Goal: Information Seeking & Learning: Learn about a topic

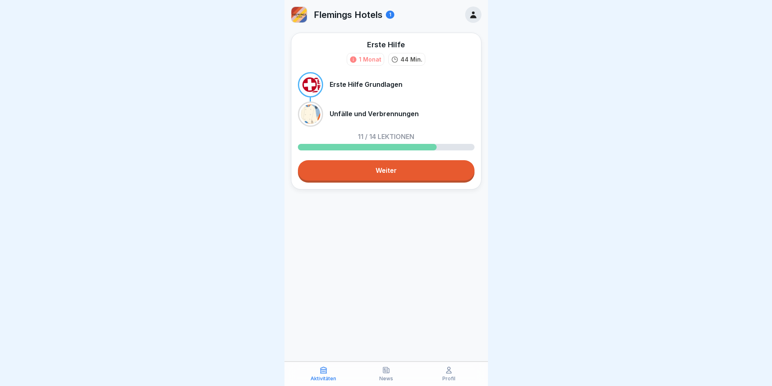
click at [381, 172] on link "Weiter" at bounding box center [386, 170] width 177 height 20
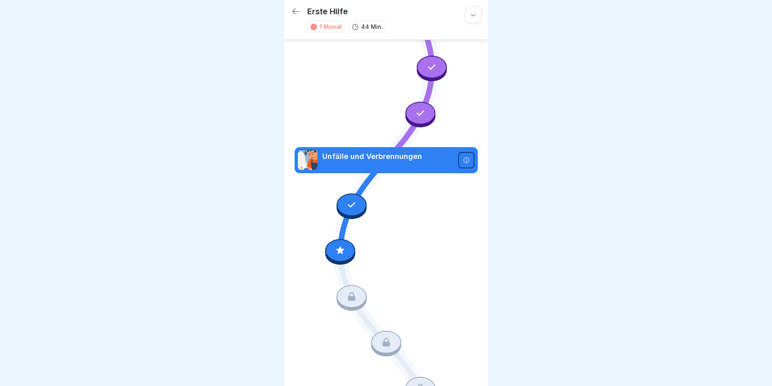
click at [370, 226] on icon at bounding box center [386, -1] width 183 height 779
click at [337, 246] on icon at bounding box center [340, 250] width 8 height 8
click at [347, 199] on icon at bounding box center [352, 204] width 11 height 11
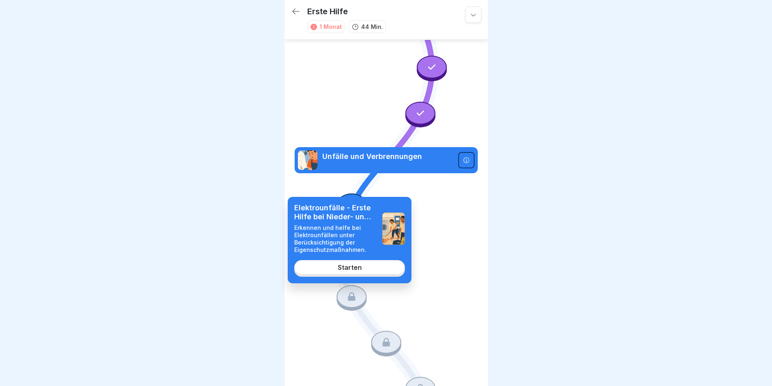
click at [447, 179] on icon at bounding box center [386, -1] width 183 height 779
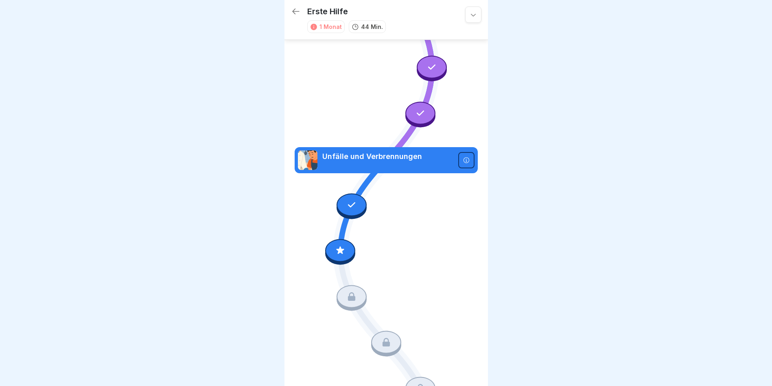
click at [344, 239] on div at bounding box center [340, 250] width 30 height 23
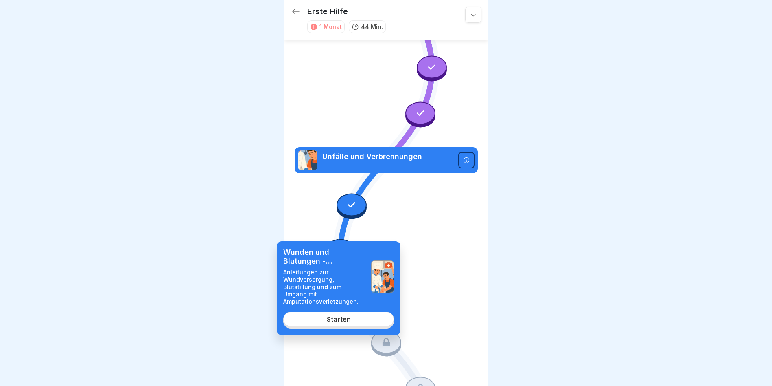
click at [351, 312] on link "Starten" at bounding box center [338, 319] width 111 height 15
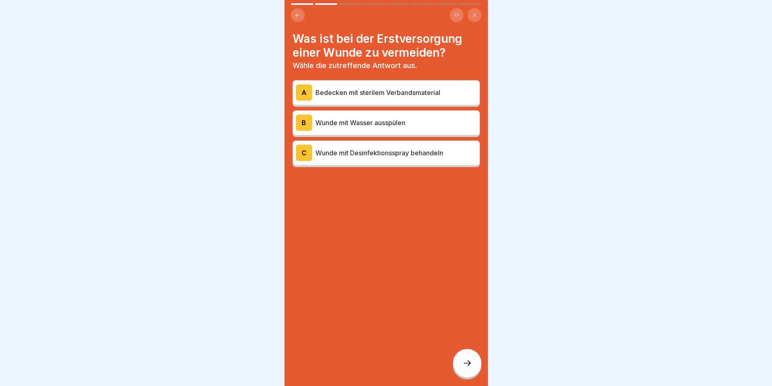
click at [355, 148] on p "Wunde mit Desinfektionsspray behandeln" at bounding box center [396, 153] width 161 height 10
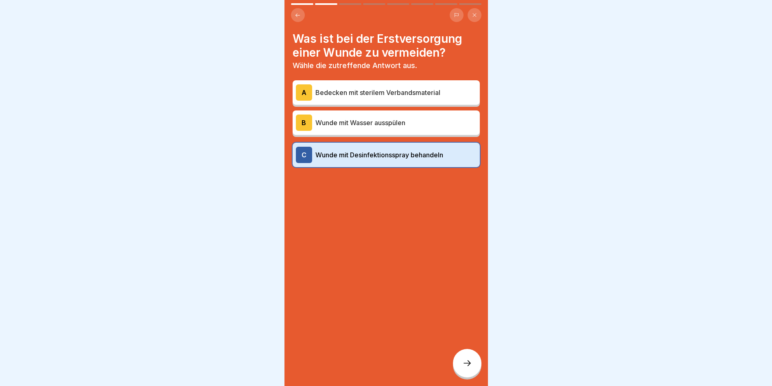
click at [463, 365] on icon at bounding box center [468, 363] width 10 height 10
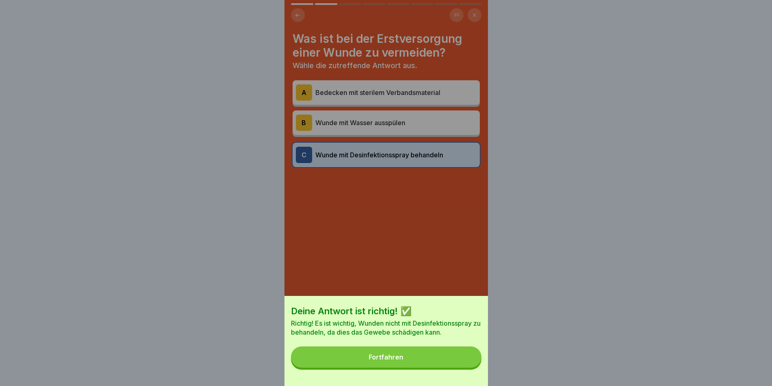
click at [462, 364] on button "Fortfahren" at bounding box center [386, 356] width 191 height 21
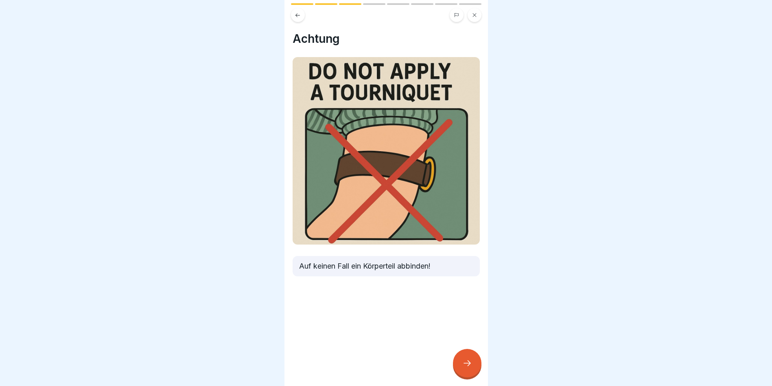
click at [468, 367] on icon at bounding box center [468, 363] width 10 height 10
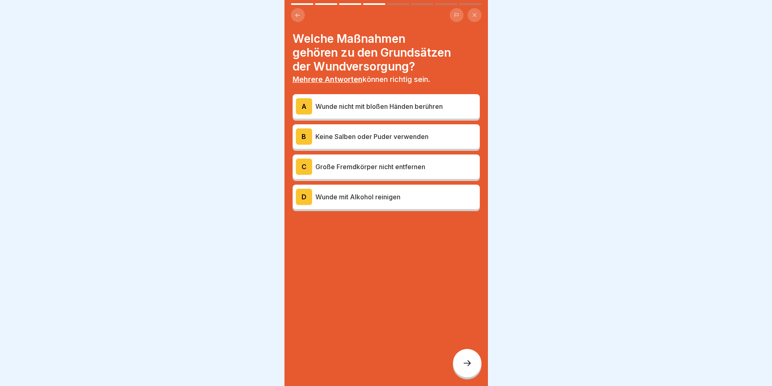
click at [458, 101] on p "Wunde nicht mit bloßen Händen berühren" at bounding box center [396, 106] width 161 height 10
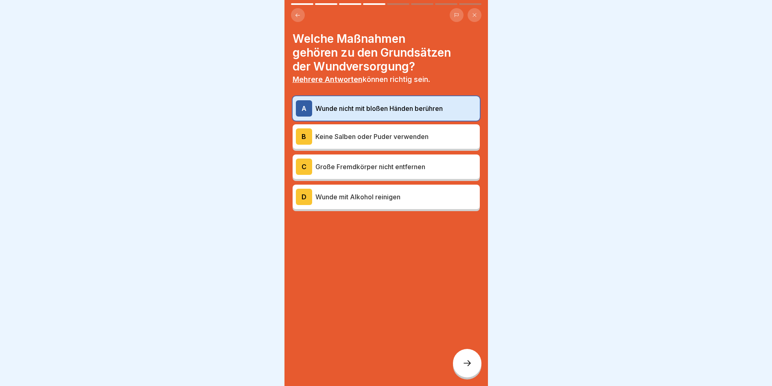
click at [441, 132] on p "Keine Salben oder Puder verwenden" at bounding box center [396, 137] width 161 height 10
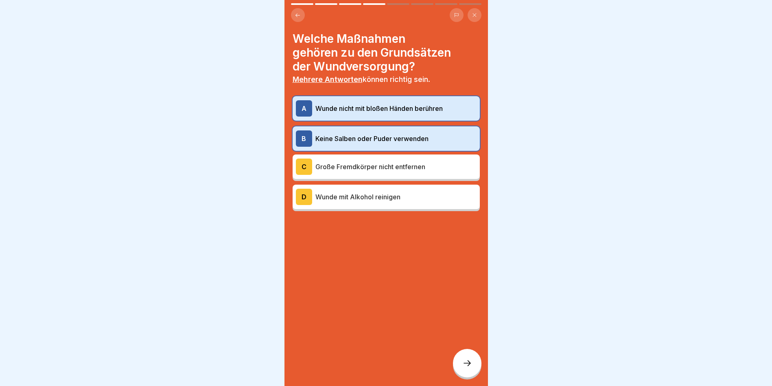
click at [450, 162] on p "Große Fremdkörper nicht entfernen" at bounding box center [396, 167] width 161 height 10
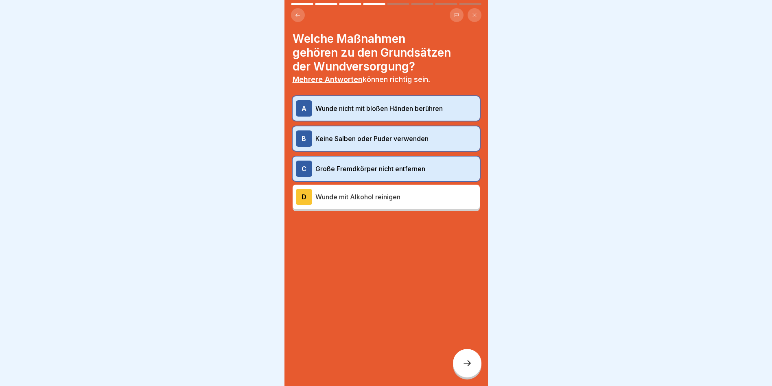
click at [472, 364] on div at bounding box center [467, 363] width 29 height 29
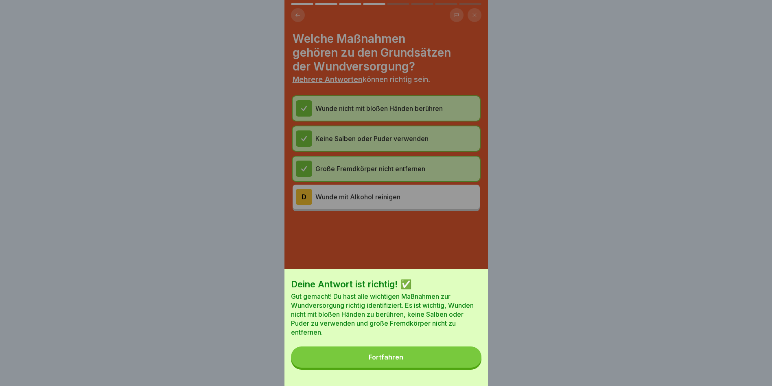
click at [417, 362] on button "Fortfahren" at bounding box center [386, 356] width 191 height 21
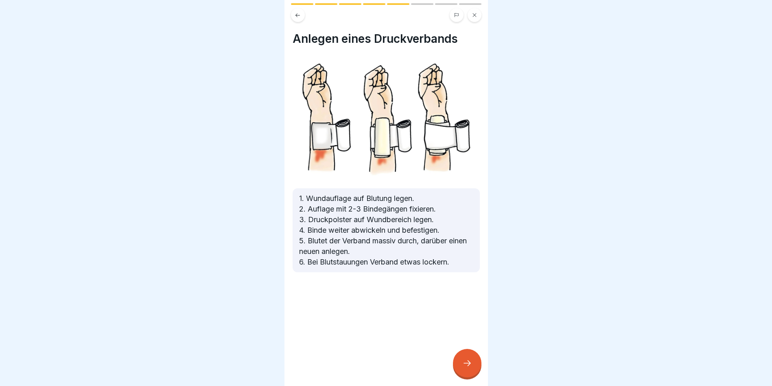
drag, startPoint x: 470, startPoint y: 370, endPoint x: 474, endPoint y: 371, distance: 4.6
click at [473, 371] on div at bounding box center [467, 363] width 29 height 29
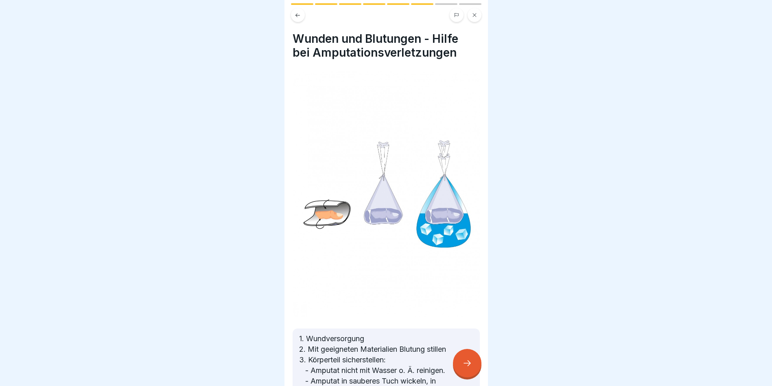
scroll to position [99, 0]
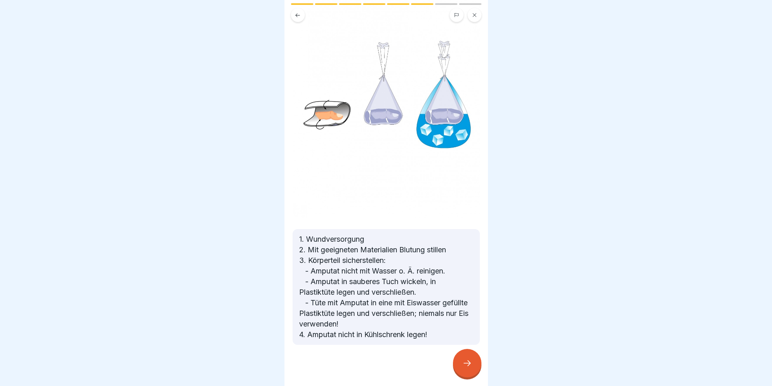
click at [465, 364] on icon at bounding box center [468, 363] width 10 height 10
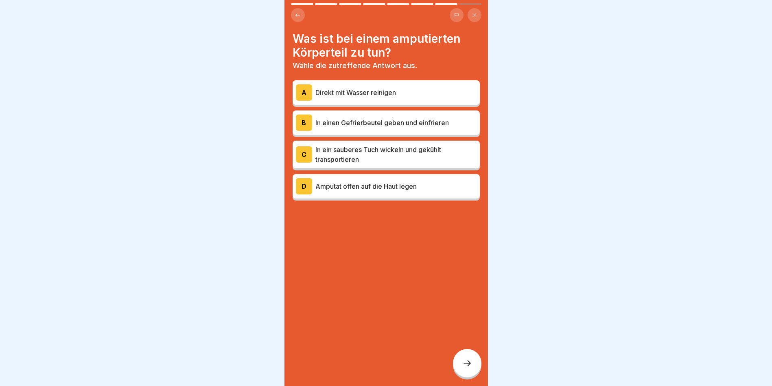
click at [422, 118] on p "In einen Gefrierbeutel geben und einfrieren" at bounding box center [396, 123] width 161 height 10
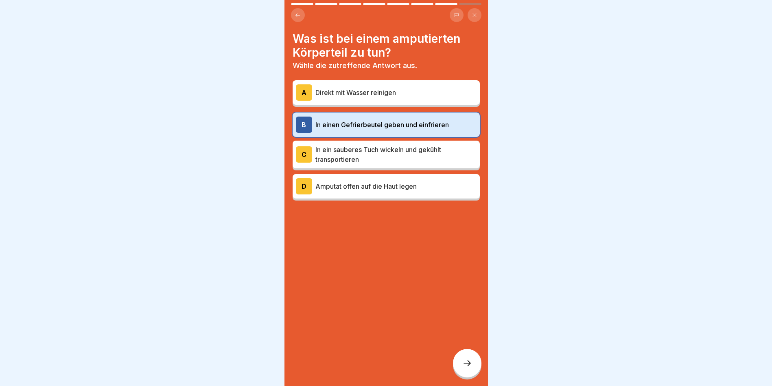
drag, startPoint x: 462, startPoint y: 356, endPoint x: 462, endPoint y: 362, distance: 5.7
click at [462, 362] on div at bounding box center [467, 363] width 29 height 29
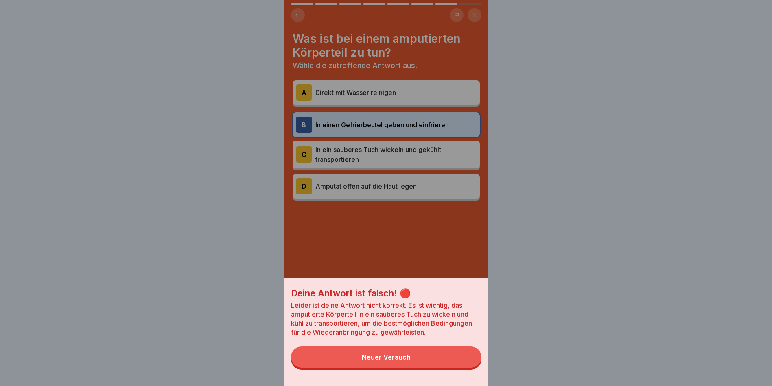
click at [462, 362] on button "Neuer Versuch" at bounding box center [386, 356] width 191 height 21
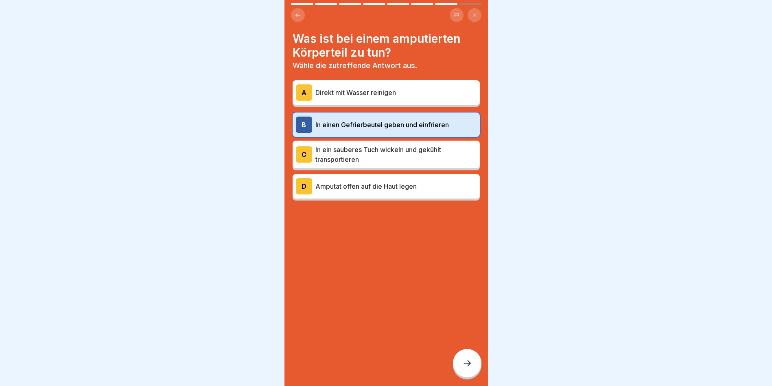
click at [420, 150] on p "In ein sauberes Tuch wickeln und gekühlt transportieren" at bounding box center [396, 155] width 161 height 20
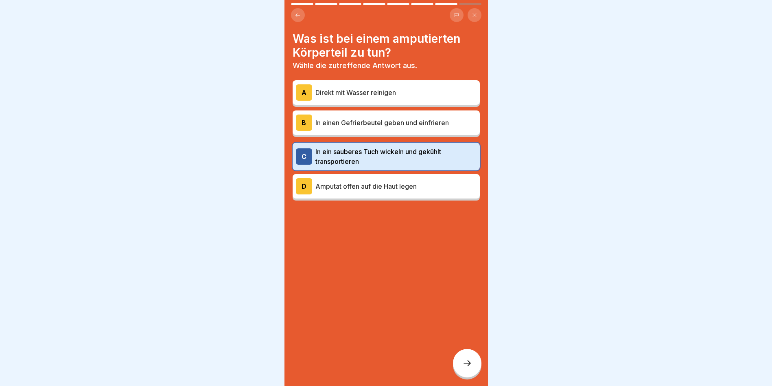
click at [476, 359] on div at bounding box center [467, 363] width 29 height 29
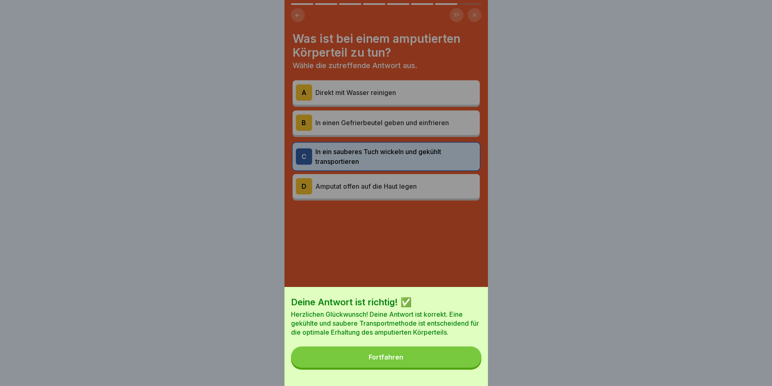
click at [476, 359] on button "Fortfahren" at bounding box center [386, 356] width 191 height 21
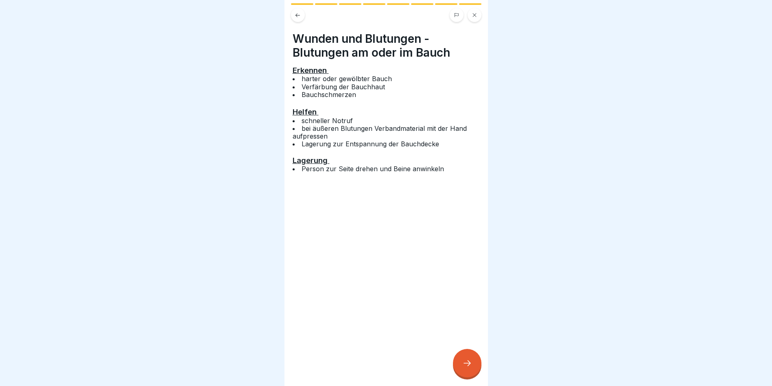
scroll to position [0, 0]
click at [471, 368] on icon at bounding box center [468, 363] width 10 height 10
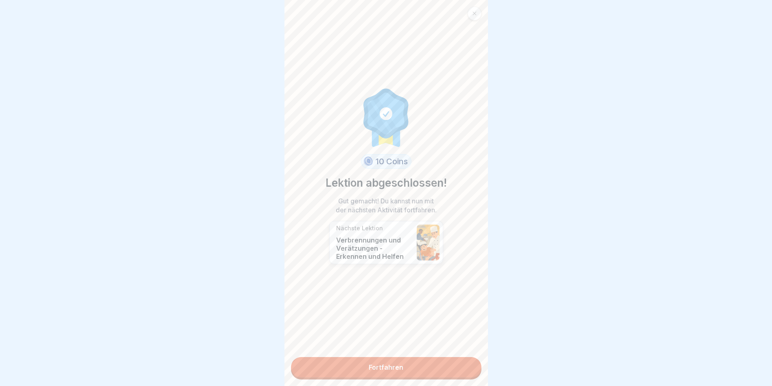
click at [424, 365] on link "Fortfahren" at bounding box center [386, 367] width 191 height 20
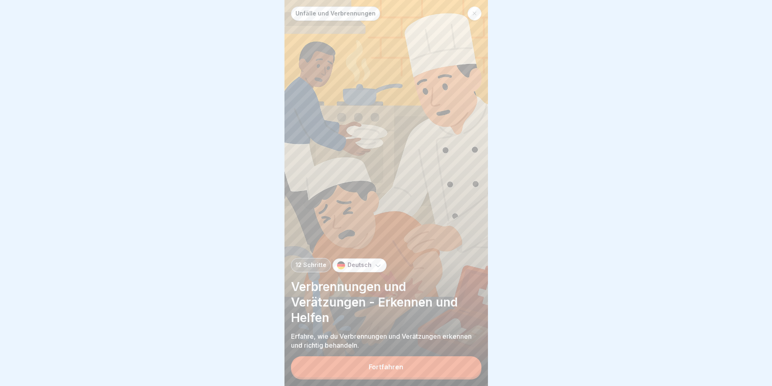
drag, startPoint x: 424, startPoint y: 370, endPoint x: 424, endPoint y: 384, distance: 14.3
click at [424, 379] on div "Fortfahren" at bounding box center [386, 367] width 191 height 23
click at [418, 374] on button "Fortfahren" at bounding box center [386, 366] width 191 height 21
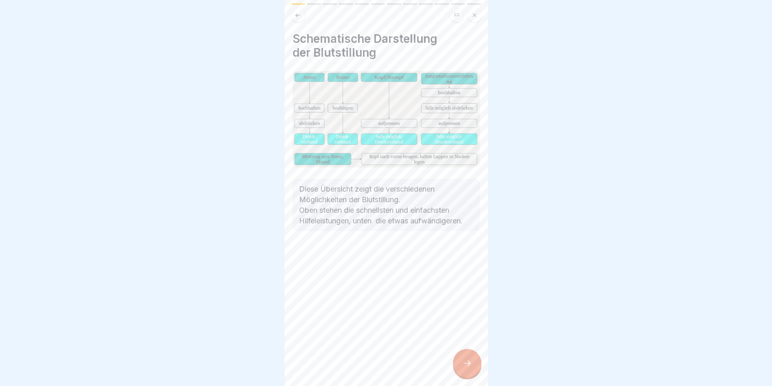
click at [470, 368] on icon at bounding box center [468, 363] width 10 height 10
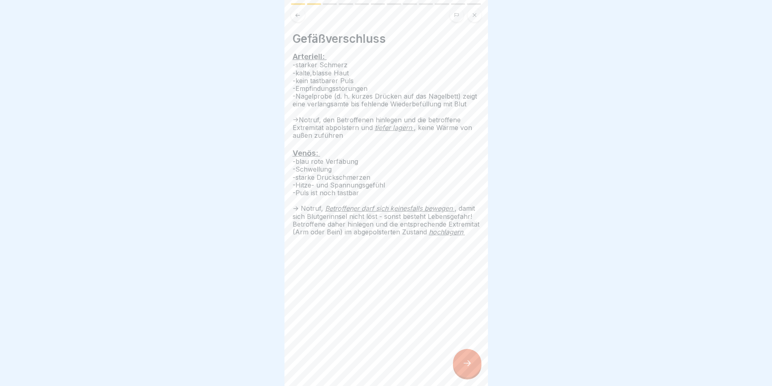
click at [474, 373] on div at bounding box center [467, 363] width 29 height 29
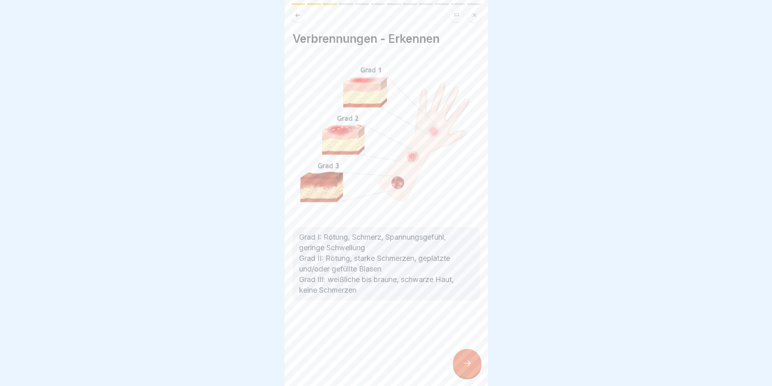
click at [474, 373] on div at bounding box center [467, 363] width 29 height 29
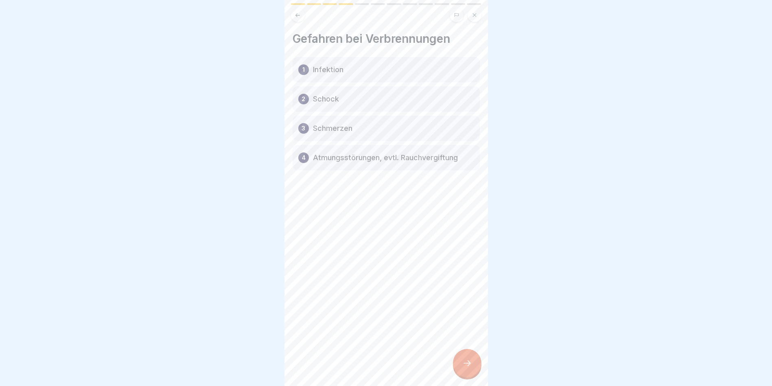
click at [380, 133] on div "3 Schmerzen" at bounding box center [386, 128] width 187 height 25
click at [330, 125] on p "Schmerzen" at bounding box center [332, 128] width 39 height 10
click at [312, 127] on div "3 Schmerzen" at bounding box center [386, 128] width 187 height 25
click at [317, 85] on div "1 Infektion 2 Schock 3 Schmerzen 4 Atmungsstörungen, evtl. Rauchvergiftung" at bounding box center [386, 113] width 187 height 113
click at [322, 66] on p "Infektion" at bounding box center [328, 70] width 31 height 10
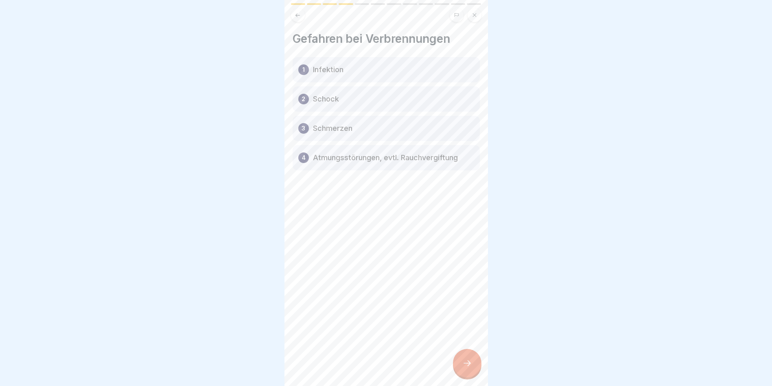
drag, startPoint x: 474, startPoint y: 363, endPoint x: 470, endPoint y: 364, distance: 4.6
click at [474, 363] on div at bounding box center [467, 363] width 29 height 29
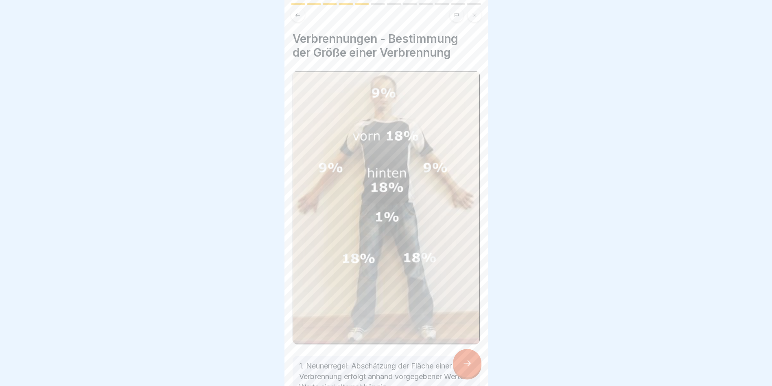
click at [478, 369] on div at bounding box center [467, 363] width 29 height 29
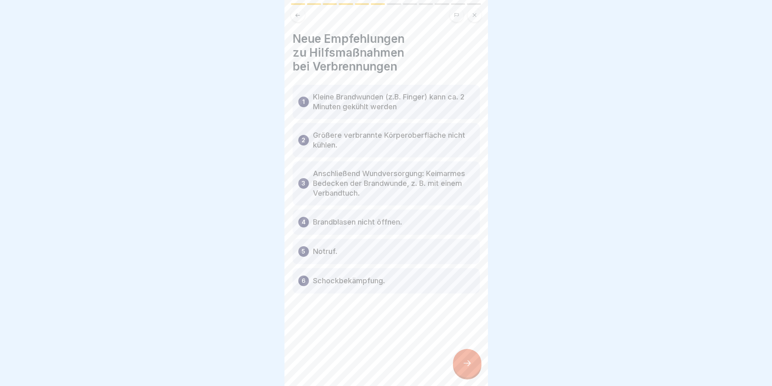
click at [472, 364] on div at bounding box center [467, 363] width 29 height 29
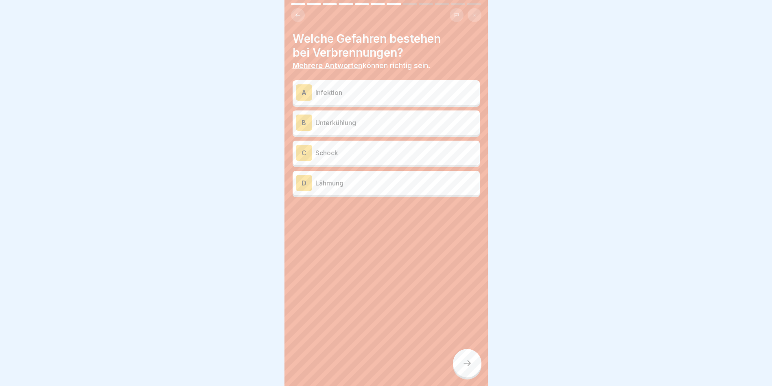
click at [328, 88] on p "Infektion" at bounding box center [396, 93] width 161 height 10
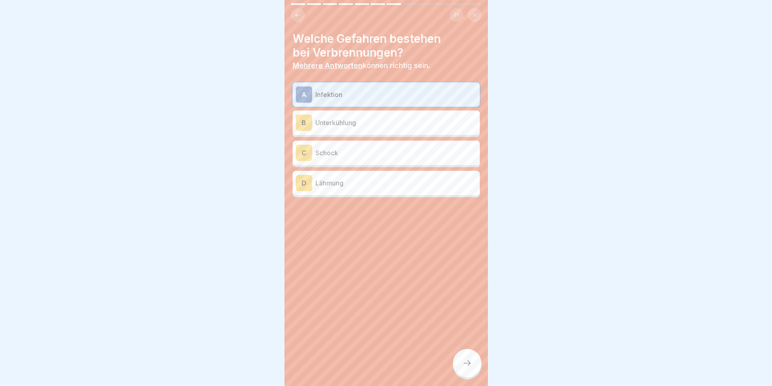
click at [330, 154] on p "Schock" at bounding box center [396, 153] width 161 height 10
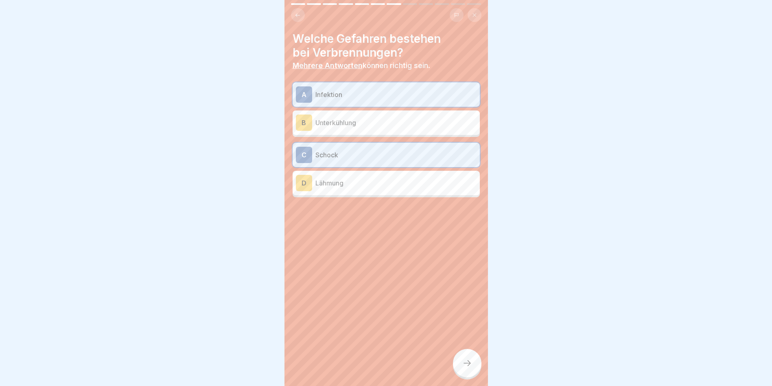
click at [464, 368] on icon at bounding box center [468, 363] width 10 height 10
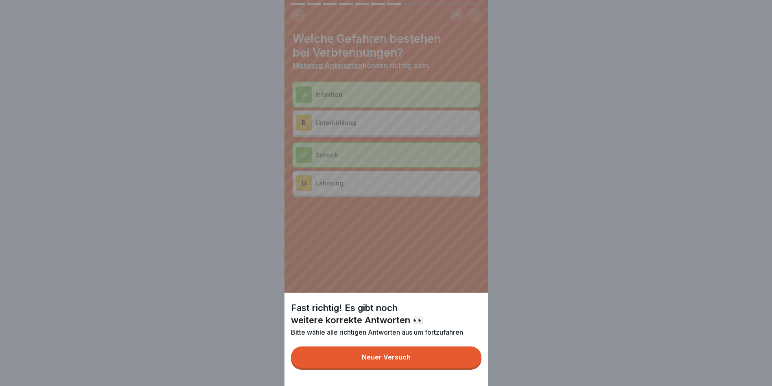
click at [452, 363] on button "Neuer Versuch" at bounding box center [386, 356] width 191 height 21
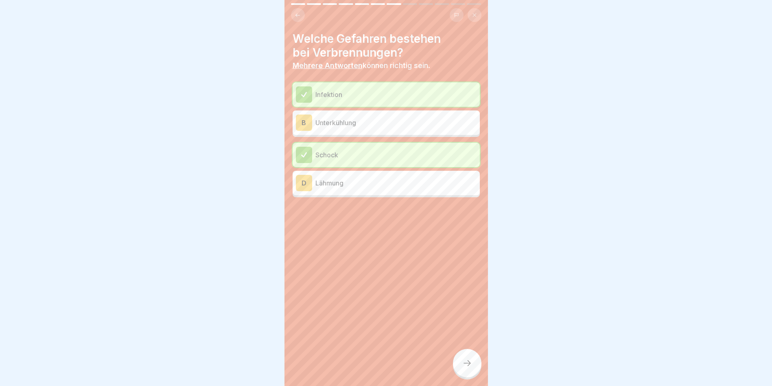
click at [354, 120] on p "Unterkühlung" at bounding box center [396, 123] width 161 height 10
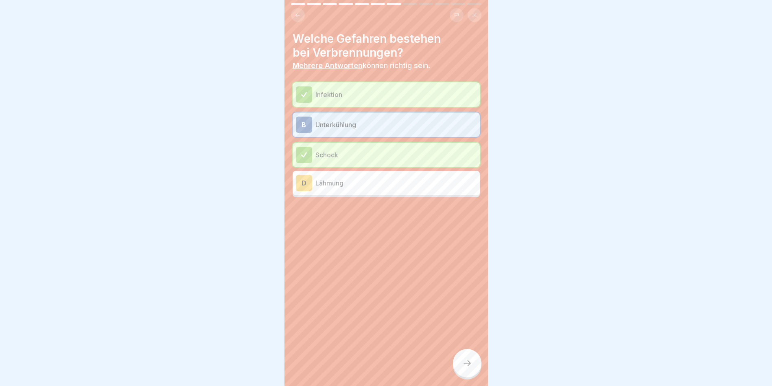
click at [462, 366] on div at bounding box center [467, 363] width 29 height 29
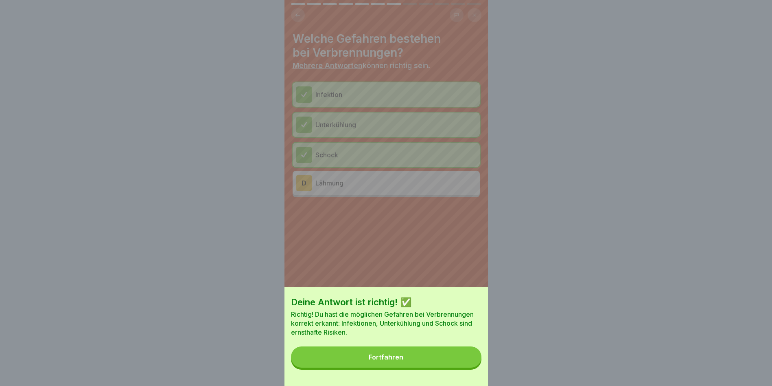
click at [462, 366] on button "Fortfahren" at bounding box center [386, 356] width 191 height 21
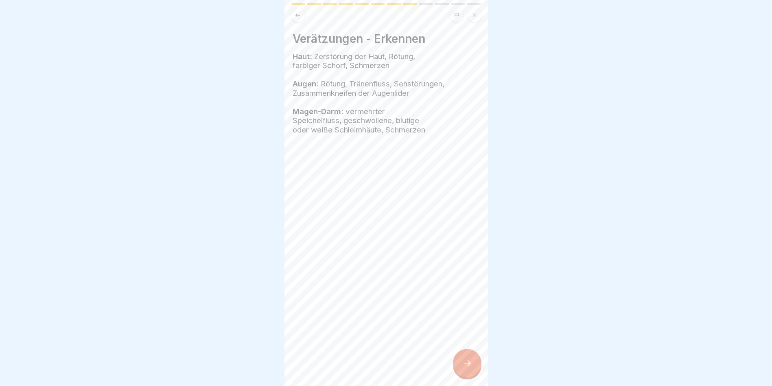
click at [462, 366] on div at bounding box center [467, 363] width 29 height 29
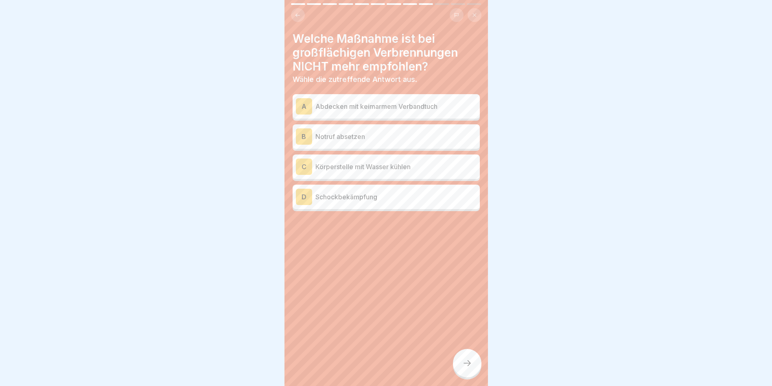
click at [408, 193] on p "Schockbekämpfung" at bounding box center [396, 197] width 161 height 10
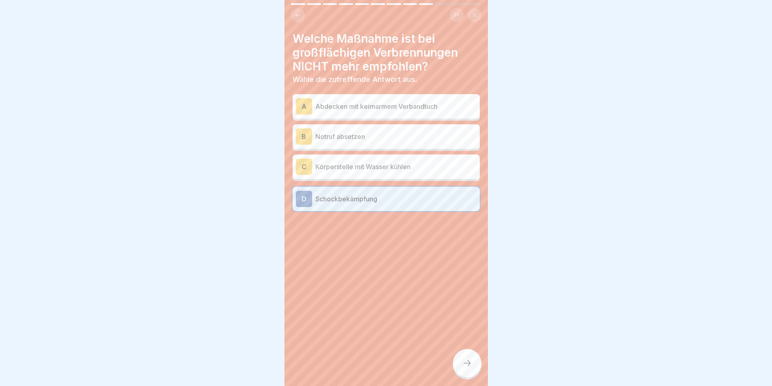
click at [465, 368] on icon at bounding box center [468, 363] width 10 height 10
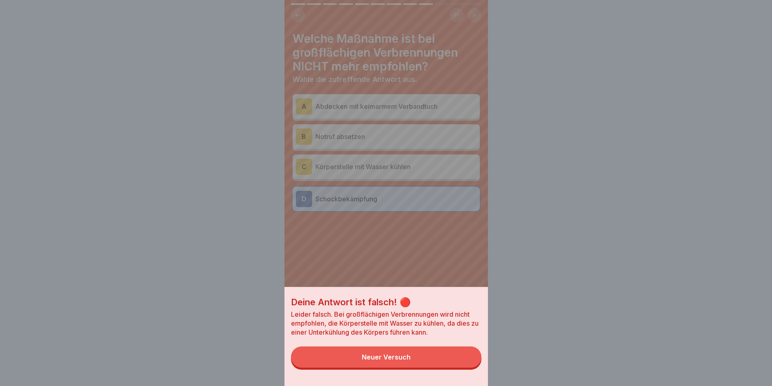
click at [449, 353] on button "Neuer Versuch" at bounding box center [386, 356] width 191 height 21
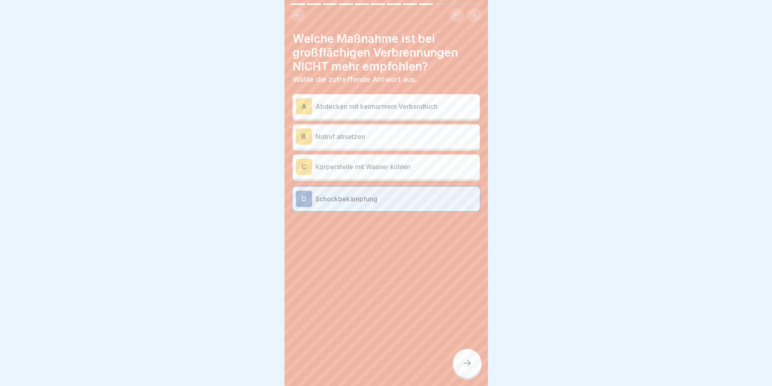
click at [357, 203] on div "D Schockbekämpfung" at bounding box center [386, 199] width 181 height 16
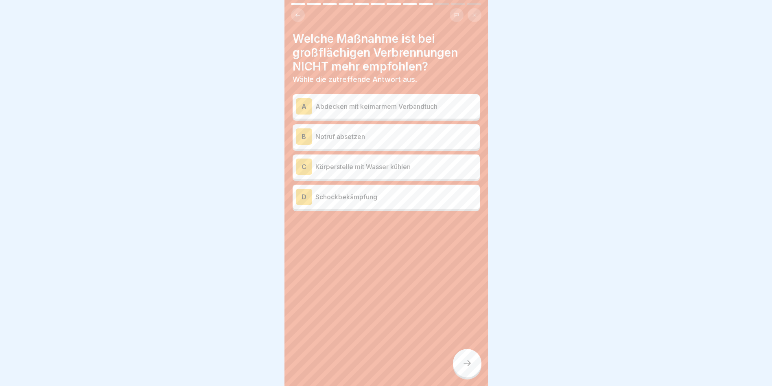
click at [450, 100] on div "A Abdecken mit keimarmem Verbandtuch" at bounding box center [386, 106] width 181 height 16
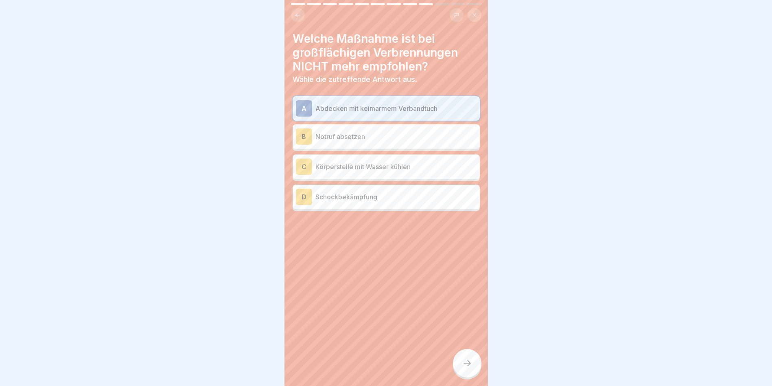
click at [461, 369] on div at bounding box center [467, 363] width 29 height 29
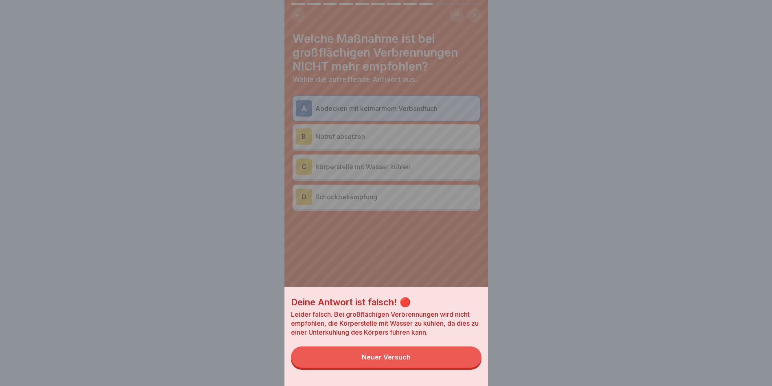
click at [461, 367] on button "Neuer Versuch" at bounding box center [386, 356] width 191 height 21
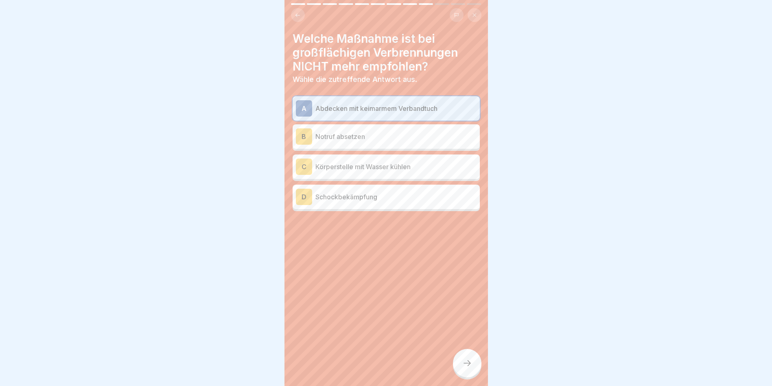
click at [441, 134] on p "Notruf absetzen" at bounding box center [396, 137] width 161 height 10
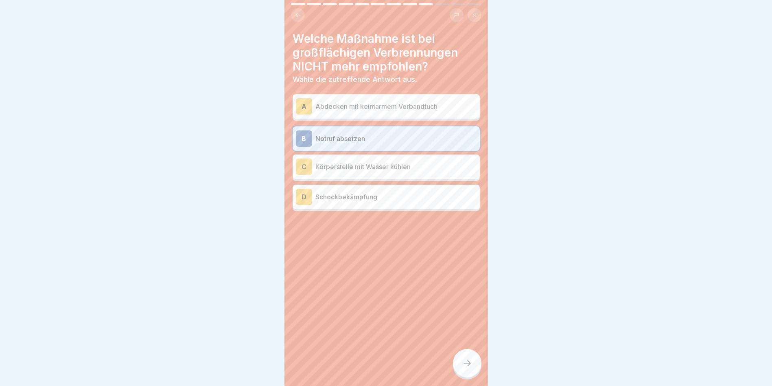
click at [463, 366] on icon at bounding box center [468, 363] width 10 height 10
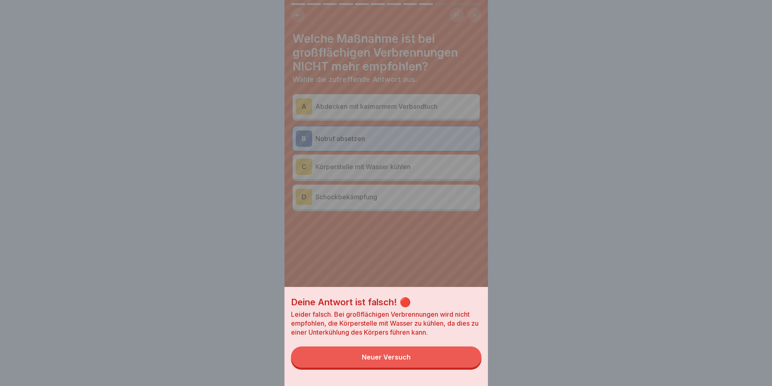
click at [463, 366] on button "Neuer Versuch" at bounding box center [386, 356] width 191 height 21
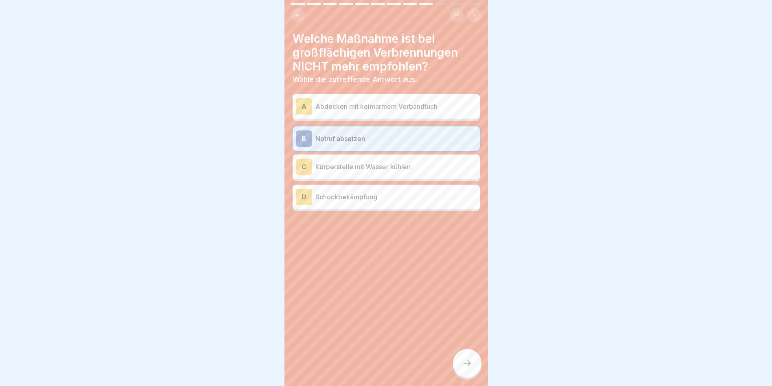
click at [427, 160] on div "C Körperstelle mit Wasser kühlen" at bounding box center [386, 166] width 181 height 16
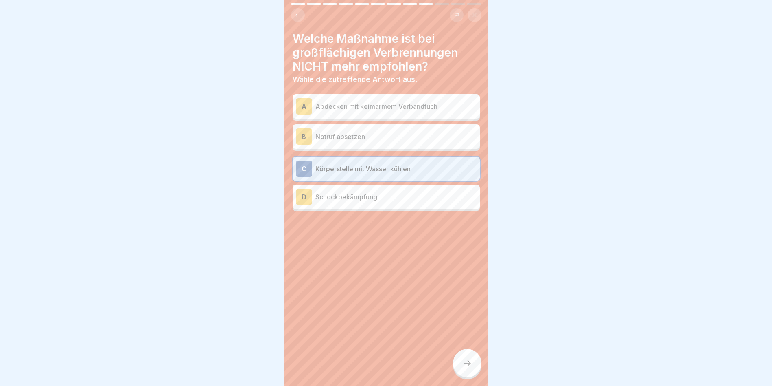
click at [469, 368] on icon at bounding box center [468, 363] width 10 height 10
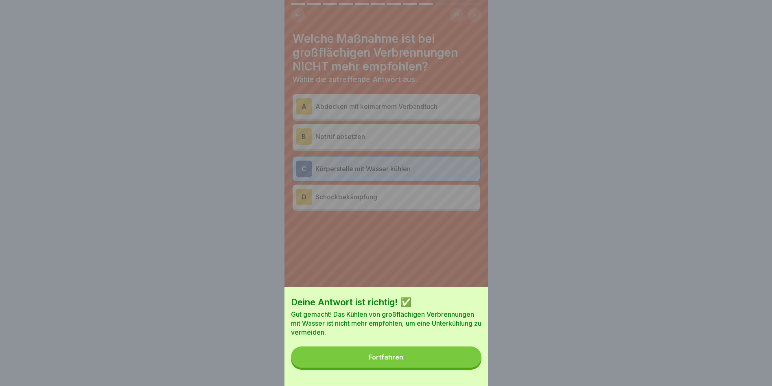
click at [458, 354] on button "Fortfahren" at bounding box center [386, 356] width 191 height 21
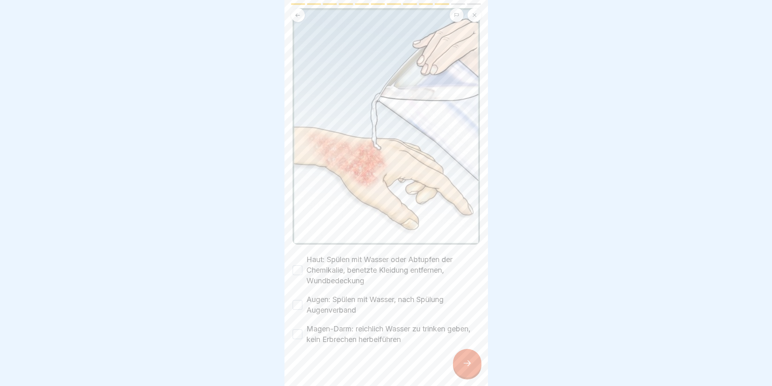
scroll to position [6, 0]
click at [294, 265] on button "Haut: Spülen mit Wasser oder Abtupfen der Chemikalie, benetzte Kleidung entfern…" at bounding box center [298, 270] width 10 height 10
click at [300, 300] on button "Augen: Spülen mit Wasser, nach Spülung Augenverband" at bounding box center [298, 305] width 10 height 10
click at [299, 329] on button "Magen-Darm: reichlich Wasser zu trinken geben, kein Erbrechen herbeiführen" at bounding box center [298, 334] width 10 height 10
click at [472, 365] on icon at bounding box center [468, 363] width 10 height 10
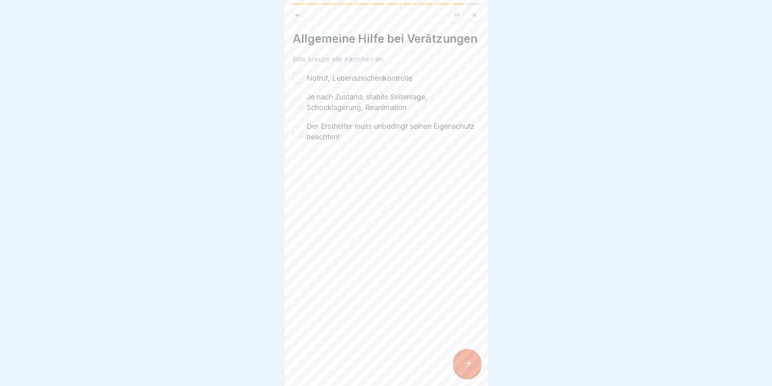
click at [298, 82] on button "Notruf, Lebenszeichenkontrolle" at bounding box center [298, 78] width 10 height 10
click at [299, 107] on button "Je nach Zustand: stabile Seitenlage, Schocklagerung, Reanimation" at bounding box center [298, 102] width 10 height 10
click at [300, 136] on button "Der Ersthelfer muss unbedingt seinen Eigenschutz beachten!" at bounding box center [298, 132] width 10 height 10
click at [456, 357] on div at bounding box center [467, 363] width 29 height 29
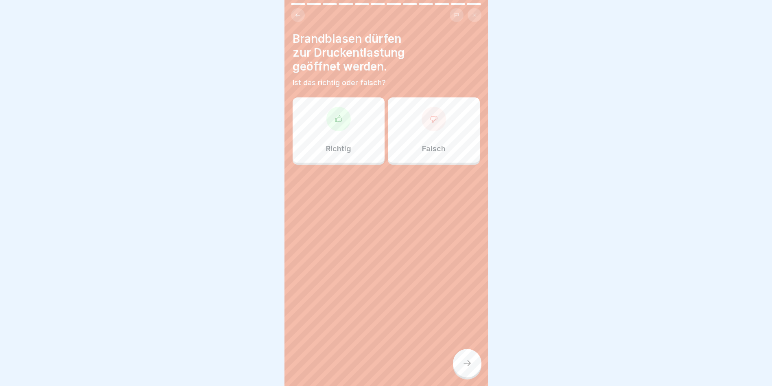
click at [365, 132] on div "Richtig" at bounding box center [339, 129] width 92 height 65
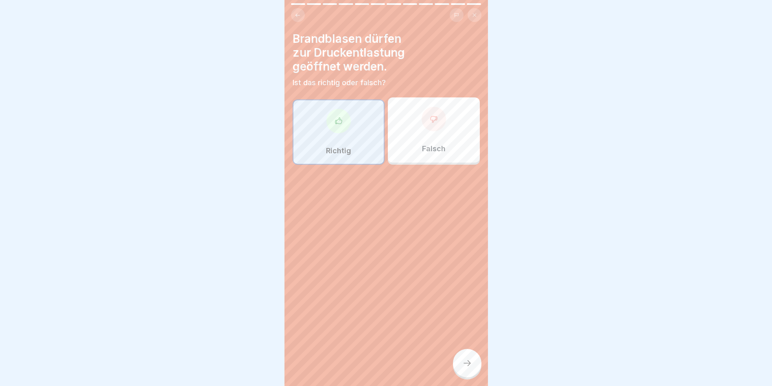
click at [466, 353] on div at bounding box center [467, 363] width 29 height 29
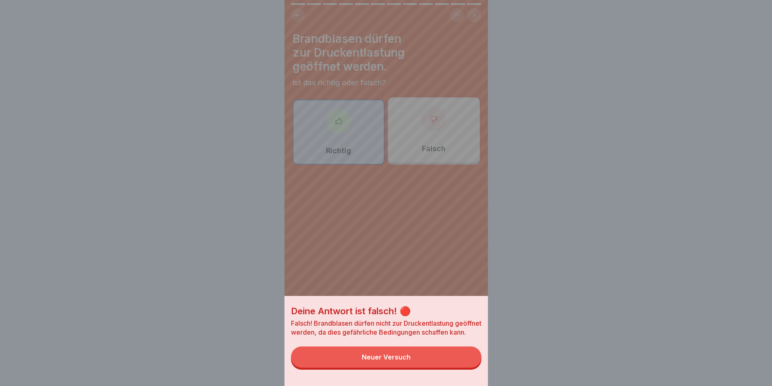
click at [465, 353] on div "Deine Antwort ist falsch! 🔴 Falsch! Brandblasen dürfen nicht zur Druckentlastun…" at bounding box center [387, 341] width 204 height 90
click at [434, 361] on button "Neuer Versuch" at bounding box center [386, 356] width 191 height 21
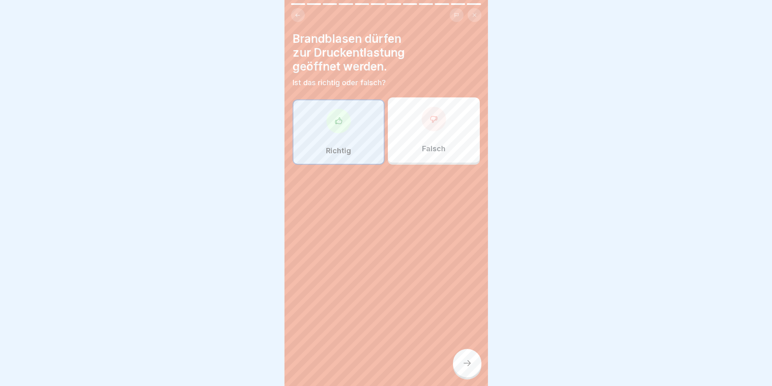
click at [456, 125] on div "Falsch" at bounding box center [434, 129] width 92 height 65
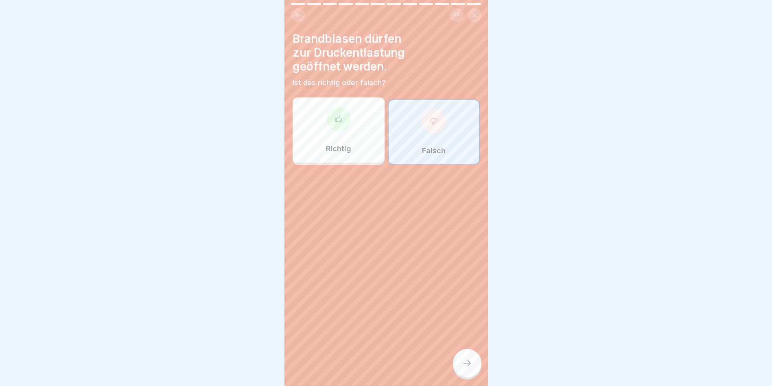
click at [470, 359] on icon at bounding box center [468, 363] width 10 height 10
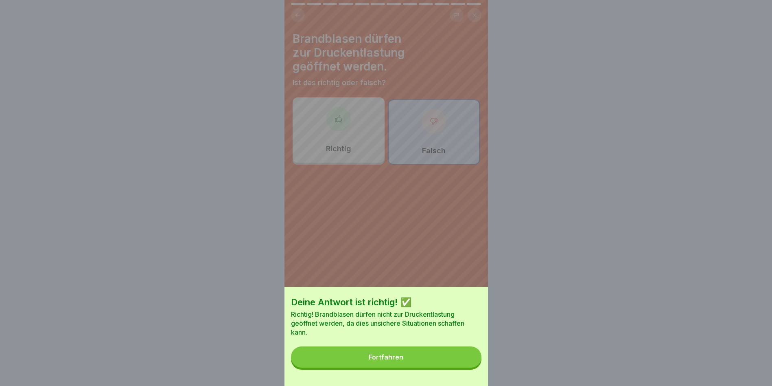
click at [467, 357] on button "Fortfahren" at bounding box center [386, 356] width 191 height 21
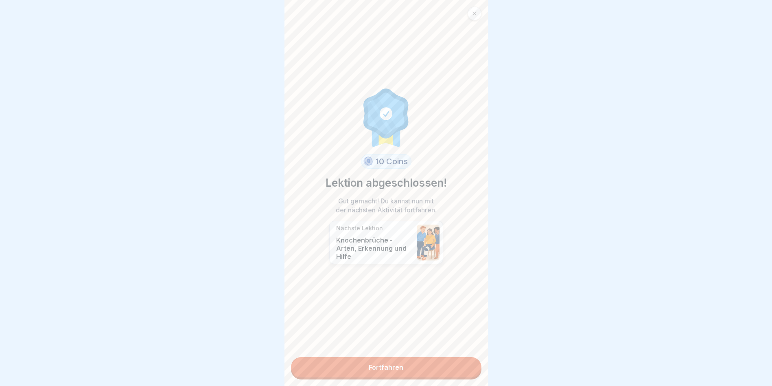
click at [461, 357] on link "Fortfahren" at bounding box center [386, 367] width 191 height 20
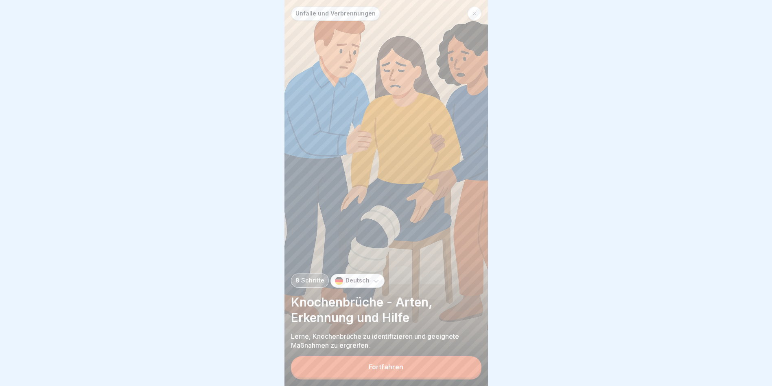
click at [400, 375] on button "Fortfahren" at bounding box center [386, 366] width 191 height 21
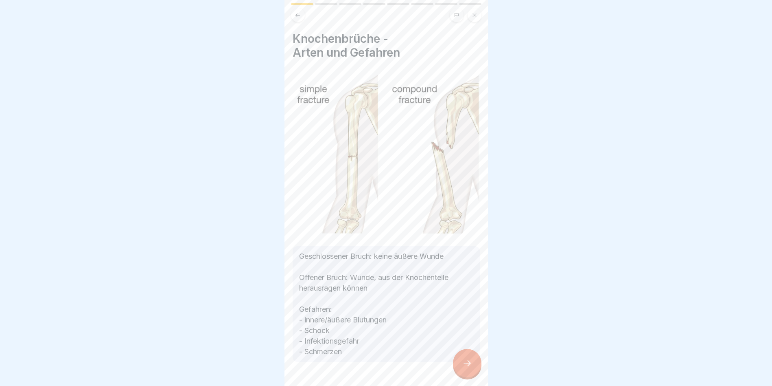
scroll to position [19, 0]
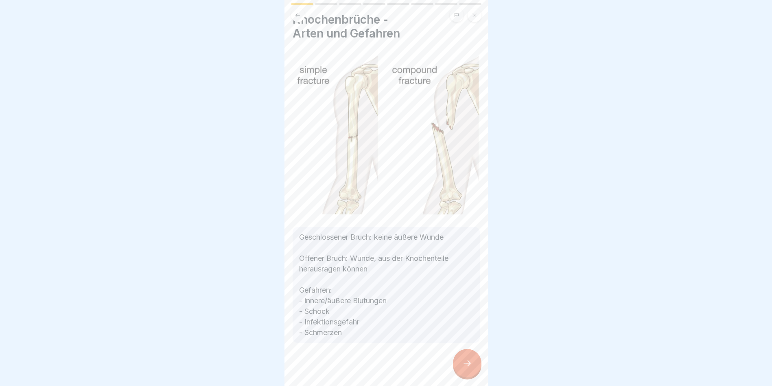
click at [473, 356] on div at bounding box center [467, 363] width 29 height 29
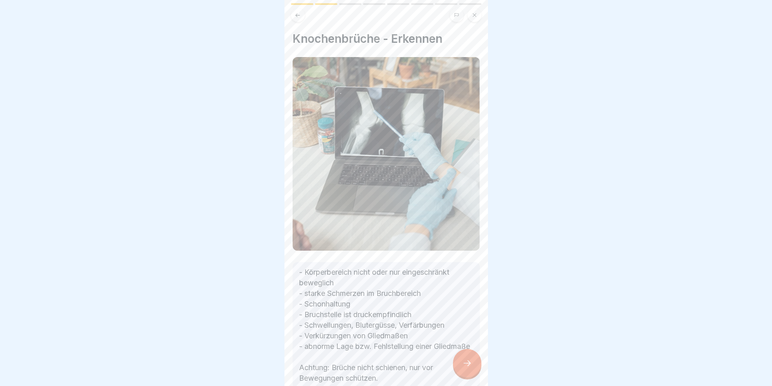
scroll to position [55, 0]
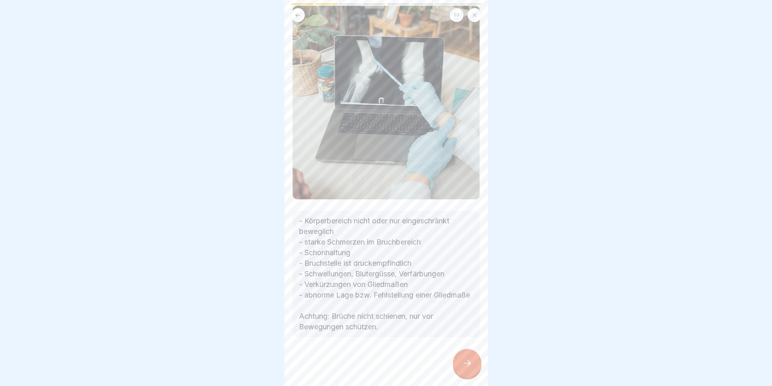
click at [470, 362] on div at bounding box center [467, 363] width 29 height 29
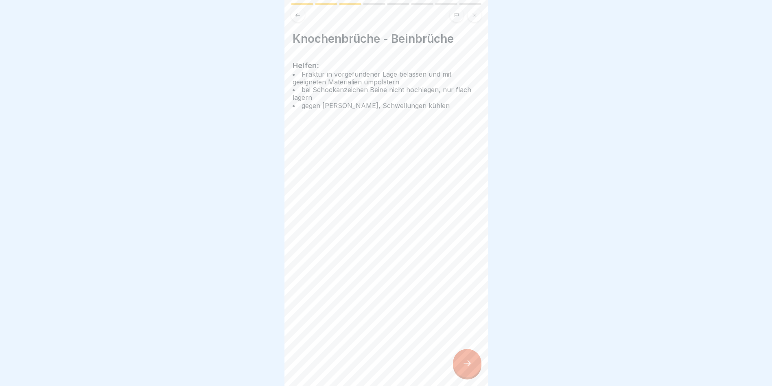
click at [468, 362] on icon at bounding box center [468, 363] width 10 height 10
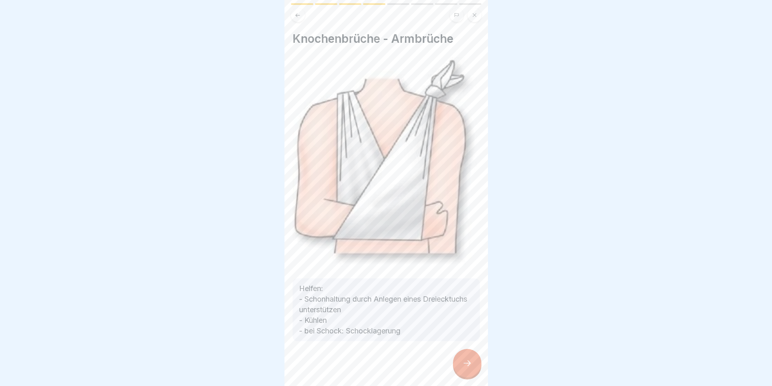
click at [465, 365] on icon at bounding box center [468, 363] width 10 height 10
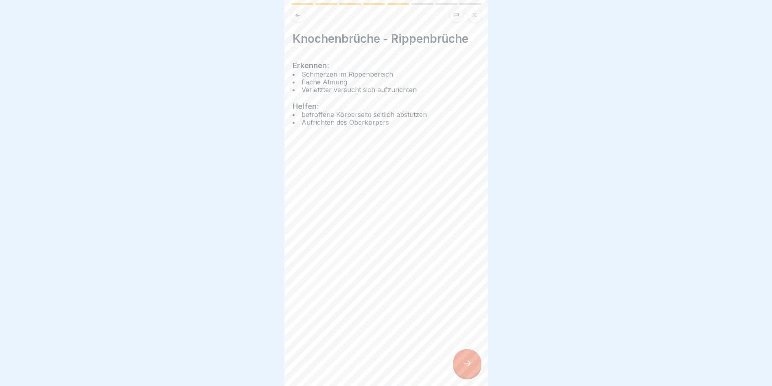
click at [465, 364] on icon at bounding box center [468, 363] width 10 height 10
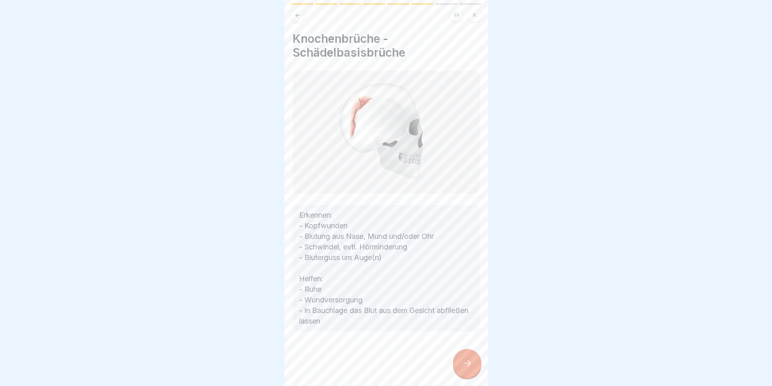
click at [466, 365] on icon at bounding box center [468, 363] width 10 height 10
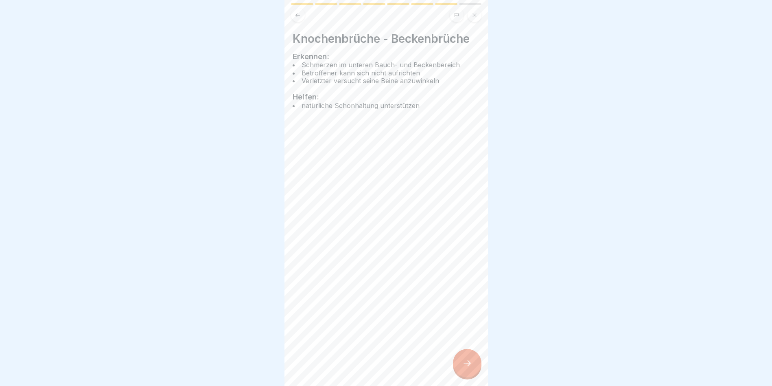
click at [466, 365] on icon at bounding box center [468, 363] width 10 height 10
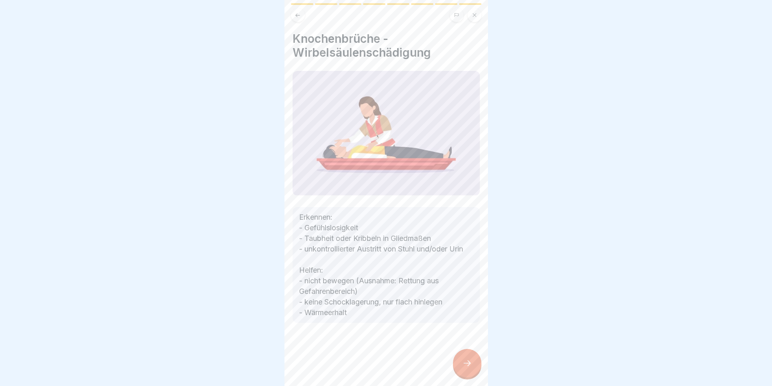
click at [466, 365] on icon at bounding box center [468, 363] width 10 height 10
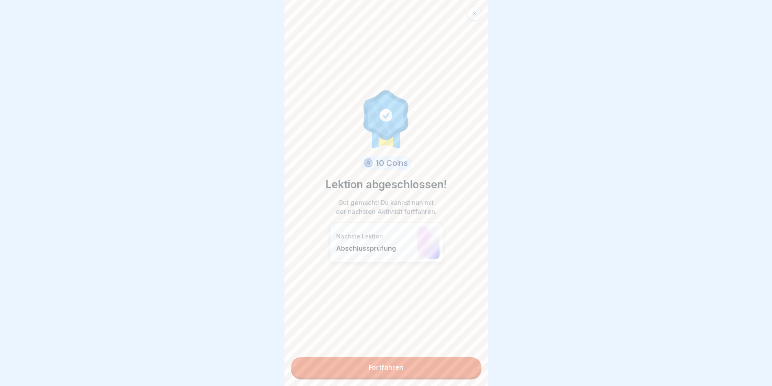
click at [466, 365] on link "Fortfahren" at bounding box center [386, 367] width 191 height 20
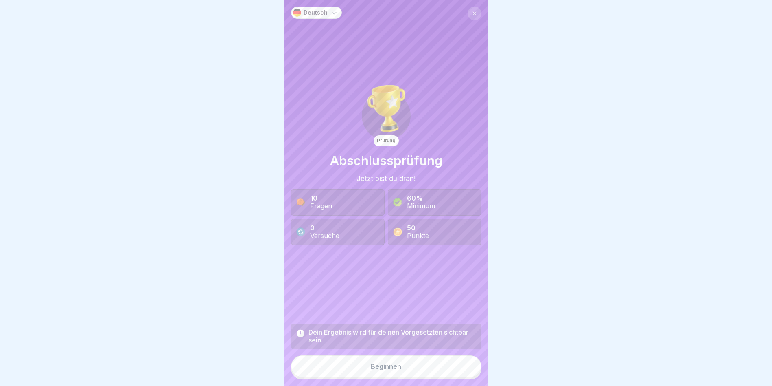
click at [426, 363] on button "Beginnen" at bounding box center [386, 366] width 191 height 22
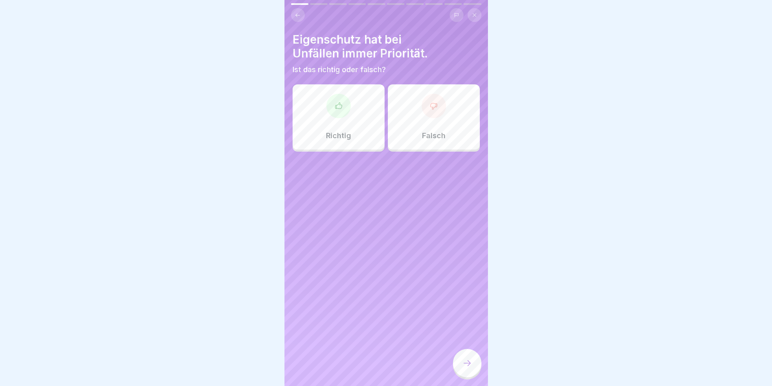
click at [341, 99] on div at bounding box center [339, 106] width 24 height 24
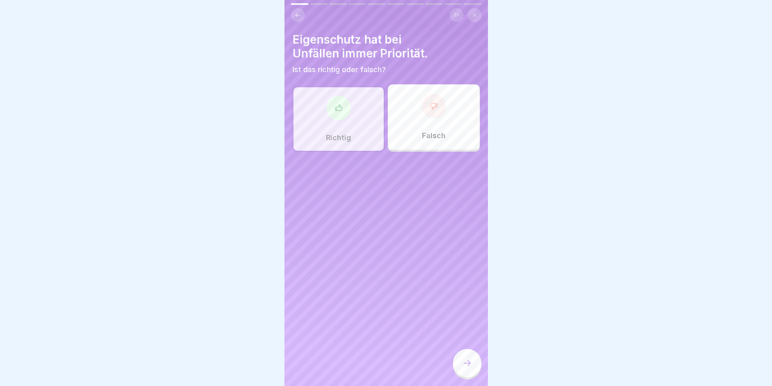
click at [471, 366] on icon at bounding box center [468, 363] width 10 height 10
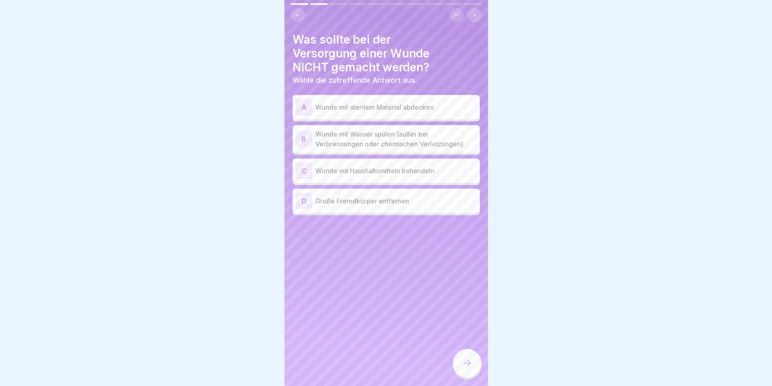
click at [379, 166] on p "Wunde mit Haushaltsmitteln behandeln" at bounding box center [396, 171] width 161 height 10
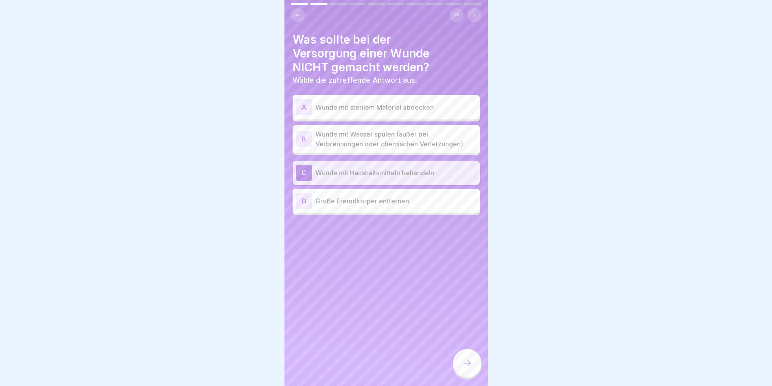
click at [469, 354] on div at bounding box center [467, 363] width 29 height 29
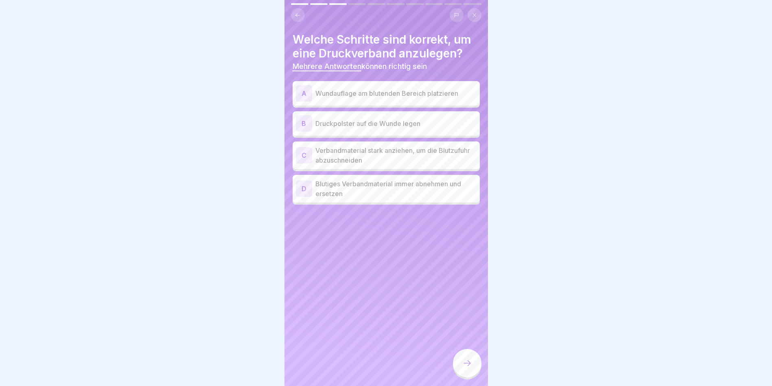
click at [338, 88] on p "Wundauflage am blutenden Bereich platzieren" at bounding box center [396, 93] width 161 height 10
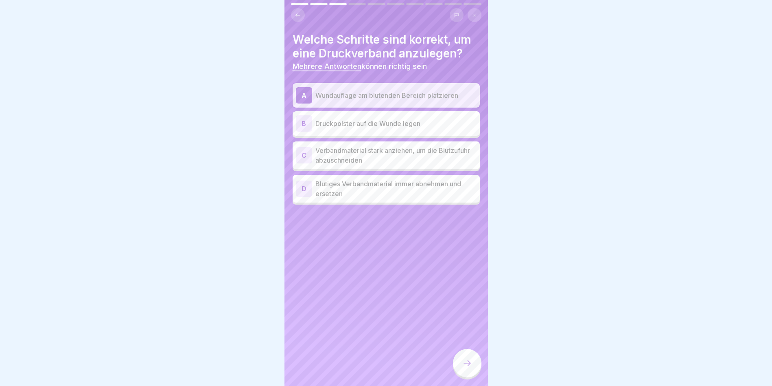
click at [455, 141] on div "C Verbandmaterial stark anziehen, um die Blutzufuhr abzuschneiden" at bounding box center [386, 155] width 187 height 28
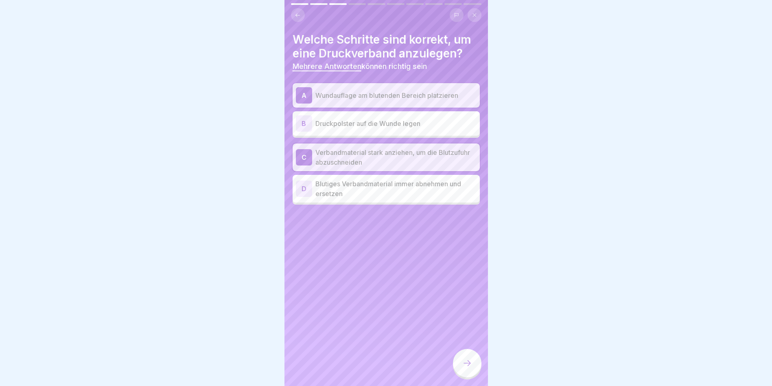
click at [430, 180] on p "Blutiges Verbandmaterial immer abnehmen und ersetzen" at bounding box center [396, 189] width 161 height 20
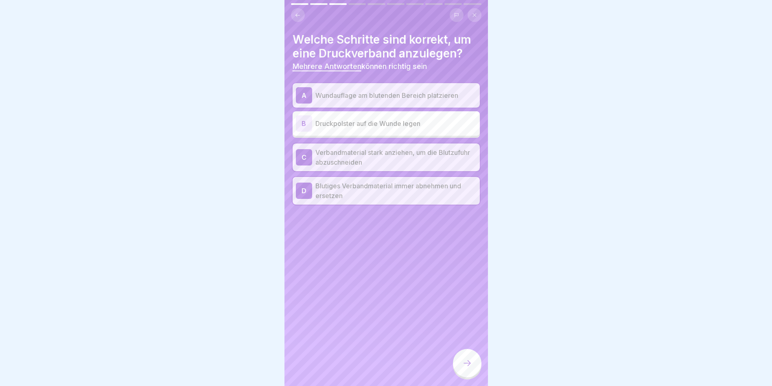
click at [466, 352] on div at bounding box center [467, 363] width 29 height 29
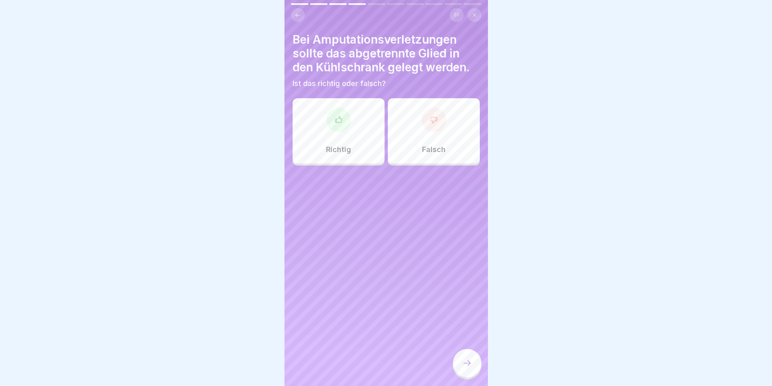
click at [356, 134] on div "Richtig" at bounding box center [339, 130] width 92 height 65
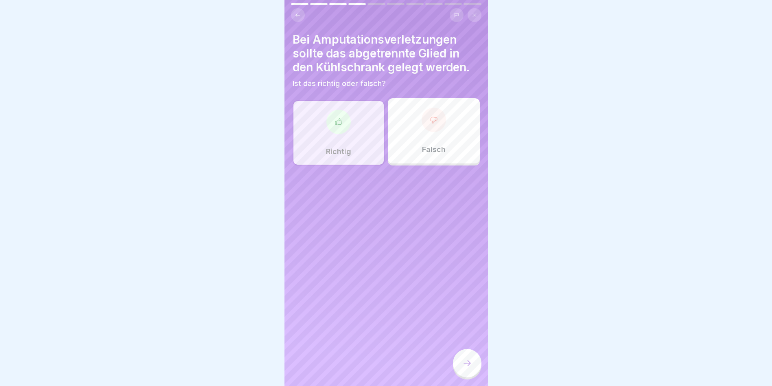
click at [469, 372] on div at bounding box center [467, 363] width 29 height 29
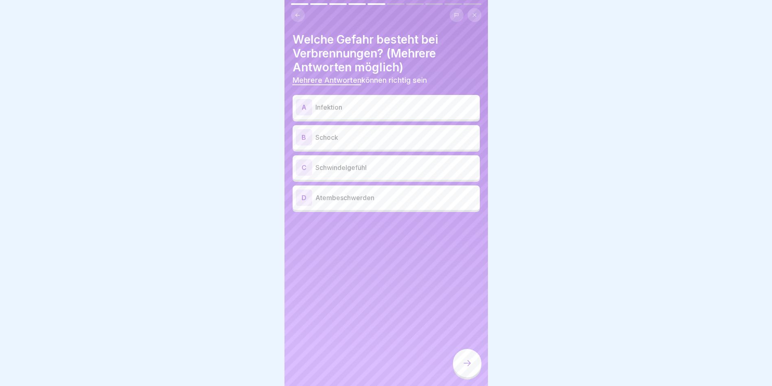
click at [452, 132] on p "Schock" at bounding box center [396, 137] width 161 height 10
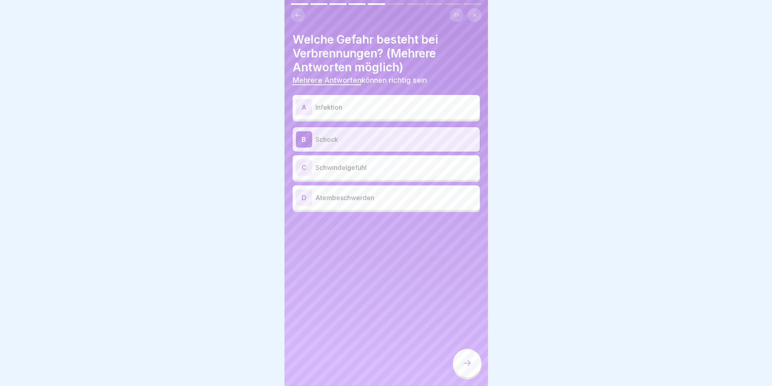
click at [455, 165] on p "Schwindelgefühl" at bounding box center [396, 167] width 161 height 10
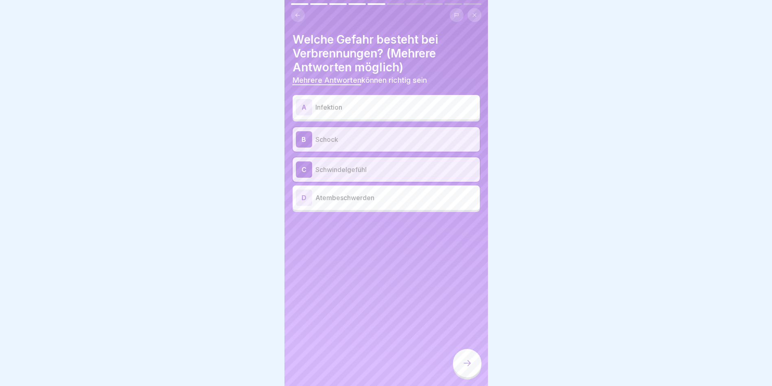
click at [455, 202] on div "D Atembeschwerden" at bounding box center [386, 197] width 187 height 24
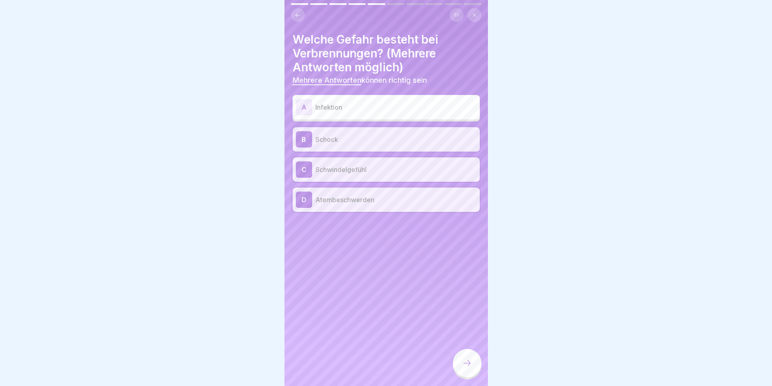
click at [466, 360] on icon at bounding box center [468, 363] width 10 height 10
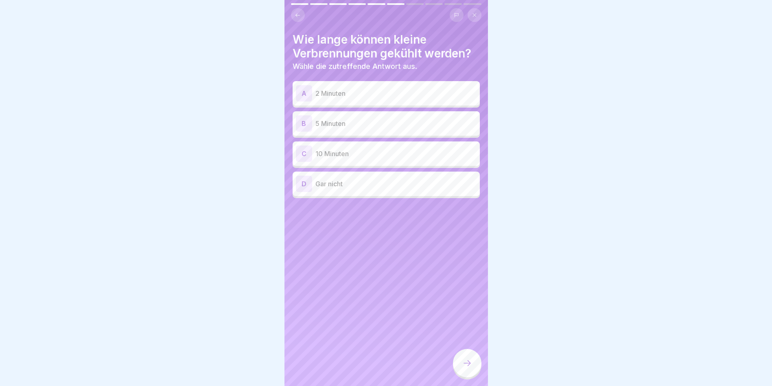
click at [432, 149] on p "10 Minuten" at bounding box center [396, 154] width 161 height 10
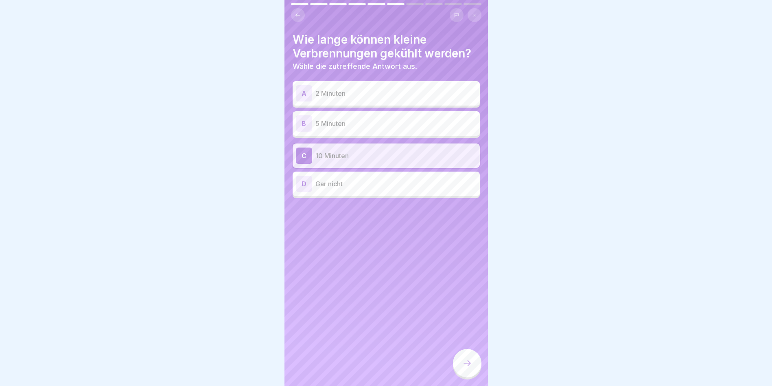
click at [463, 372] on div at bounding box center [467, 363] width 29 height 29
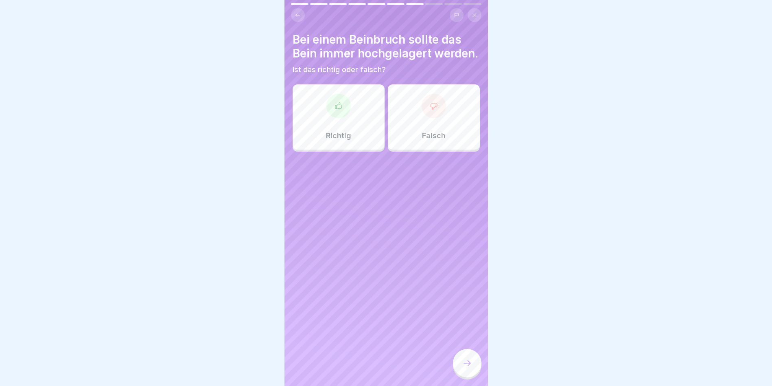
click at [402, 121] on div "Falsch" at bounding box center [434, 116] width 92 height 65
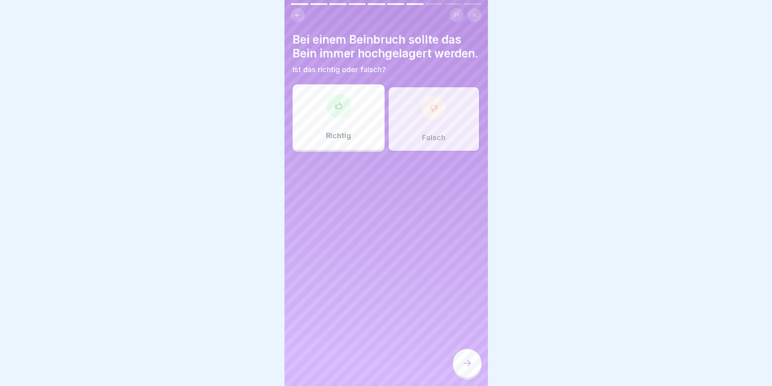
click at [464, 363] on icon at bounding box center [468, 363] width 10 height 10
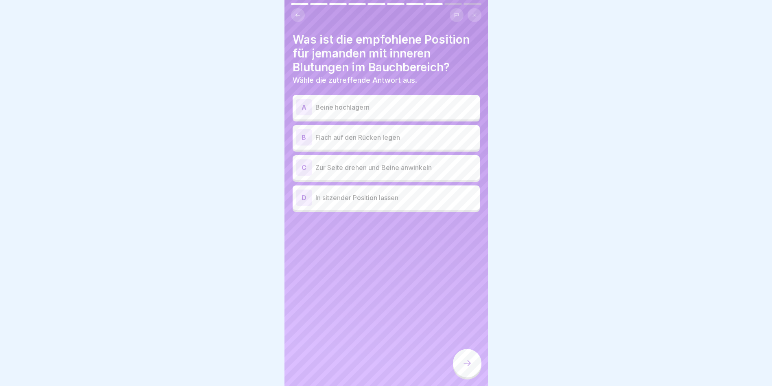
click at [402, 99] on div "A Beine hochlagern" at bounding box center [386, 107] width 181 height 16
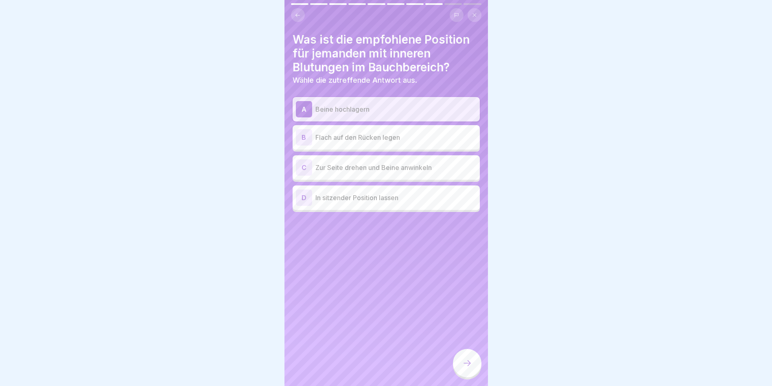
click at [466, 361] on icon at bounding box center [468, 363] width 10 height 10
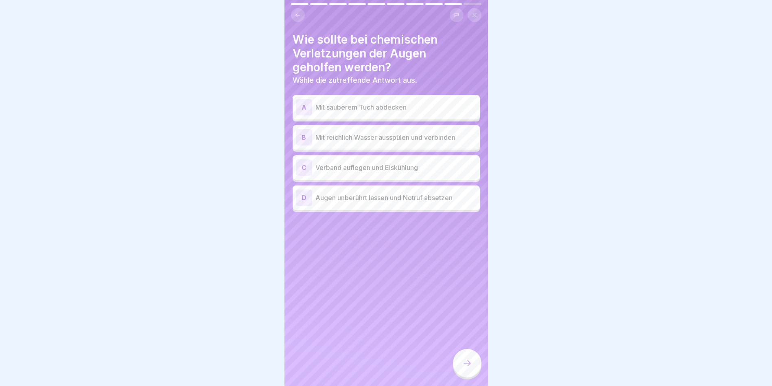
click at [413, 133] on p "Mit reichlich Wasser ausspülen und verbinden" at bounding box center [396, 137] width 161 height 10
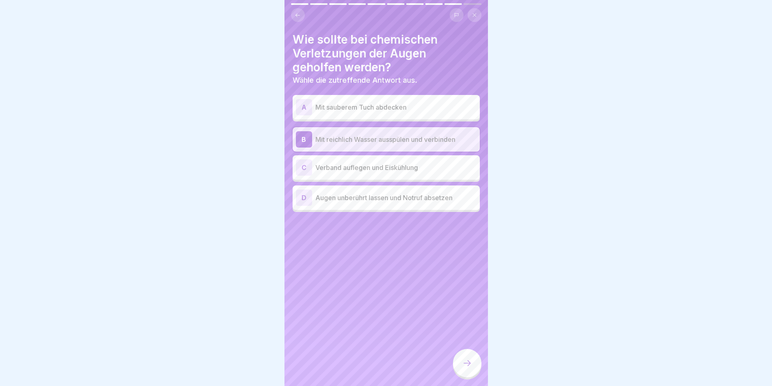
click at [459, 366] on div at bounding box center [467, 363] width 29 height 29
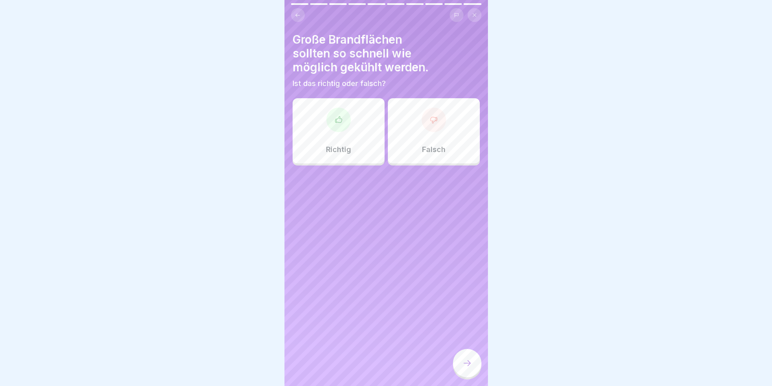
click at [366, 117] on div "Richtig" at bounding box center [339, 130] width 92 height 65
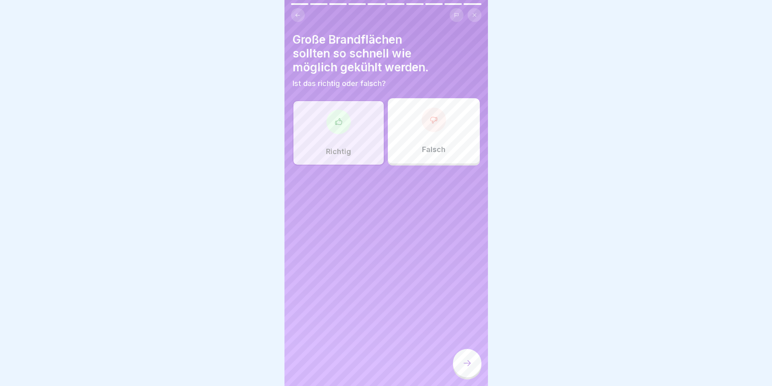
click at [463, 371] on div at bounding box center [467, 363] width 29 height 29
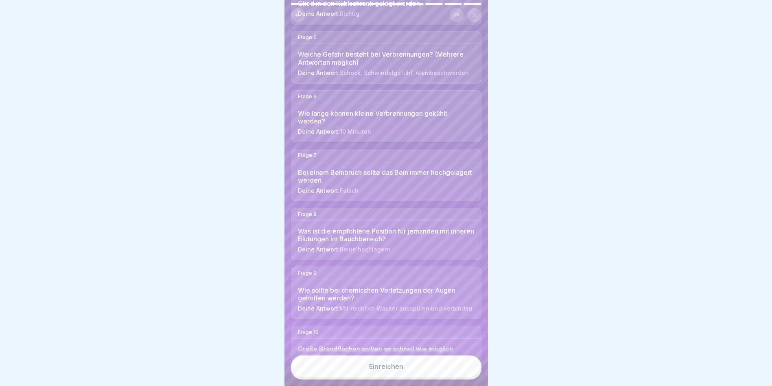
scroll to position [329, 0]
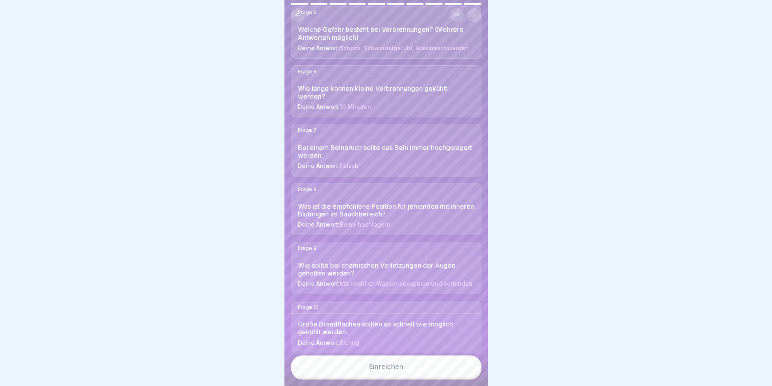
click at [405, 377] on button "Einreichen" at bounding box center [386, 366] width 191 height 22
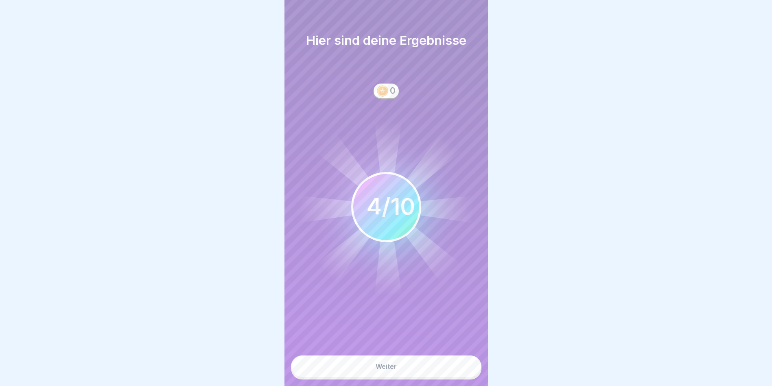
click at [405, 375] on button "Weiter" at bounding box center [386, 366] width 191 height 22
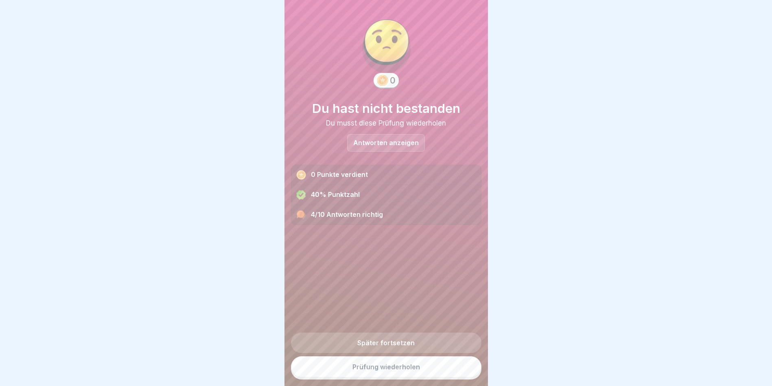
click at [418, 373] on link "Prüfung wiederholen" at bounding box center [386, 366] width 191 height 21
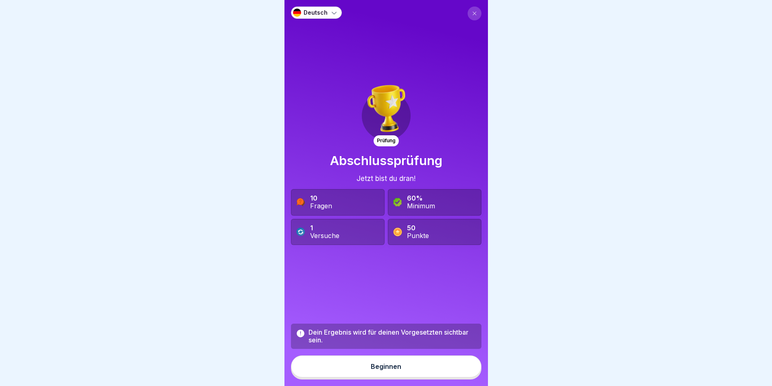
click at [379, 370] on div "Beginnen" at bounding box center [386, 365] width 31 height 7
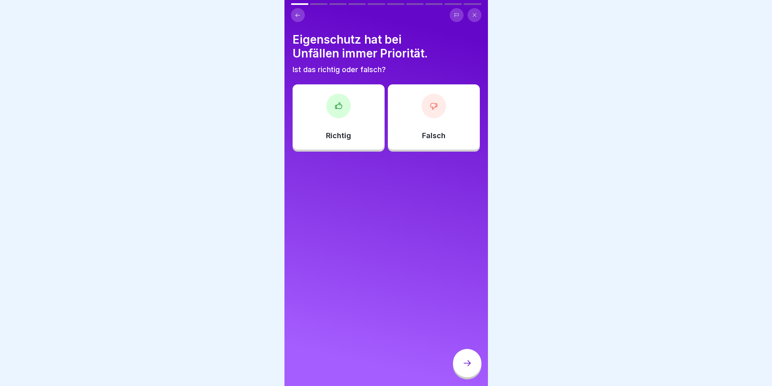
click at [349, 117] on div "Richtig" at bounding box center [339, 116] width 92 height 65
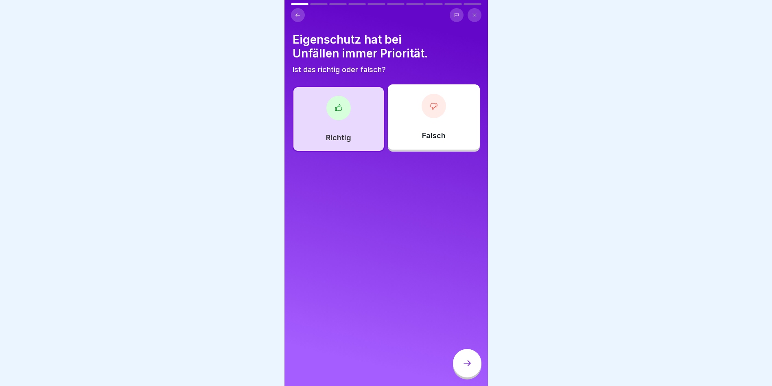
click at [465, 368] on icon at bounding box center [468, 363] width 10 height 10
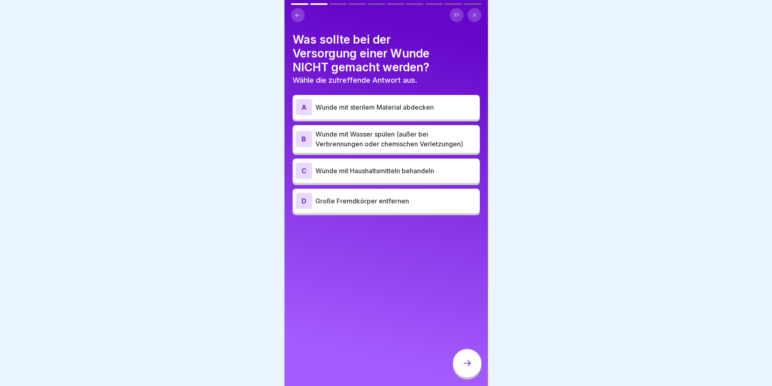
click at [409, 169] on p "Wunde mit Haushaltsmitteln behandeln" at bounding box center [396, 171] width 161 height 10
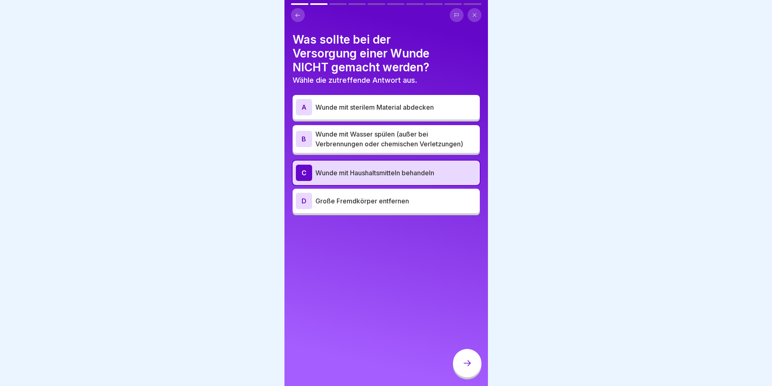
click at [465, 368] on icon at bounding box center [468, 363] width 10 height 10
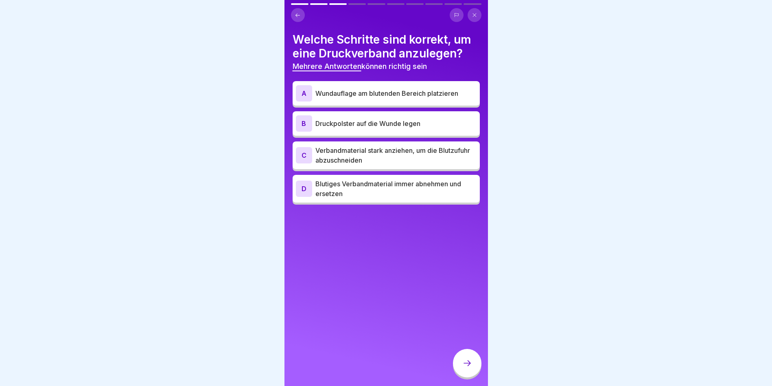
click at [408, 96] on p "Wundauflage am blutenden Bereich platzieren" at bounding box center [396, 93] width 161 height 10
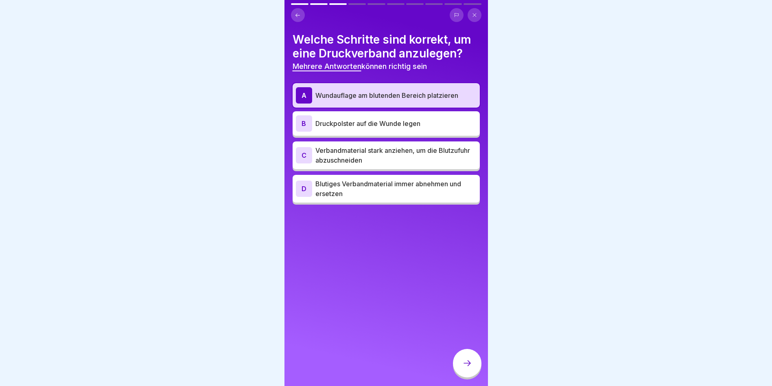
click at [402, 187] on p "Blutiges Verbandmaterial immer abnehmen und ersetzen" at bounding box center [396, 189] width 161 height 20
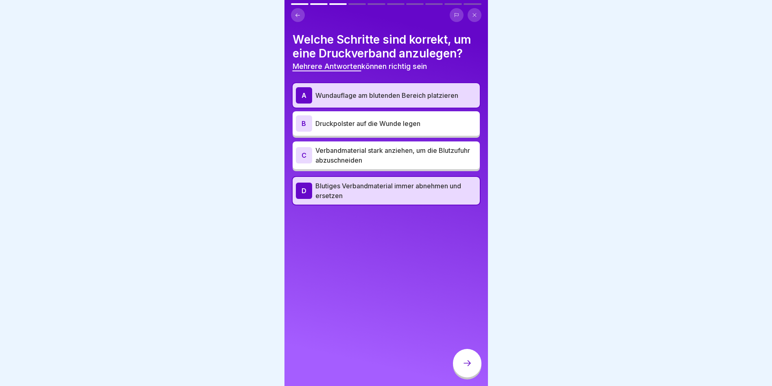
click at [416, 162] on p "Verbandmaterial stark anziehen, um die Blutzufuhr abzuschneiden" at bounding box center [396, 155] width 161 height 20
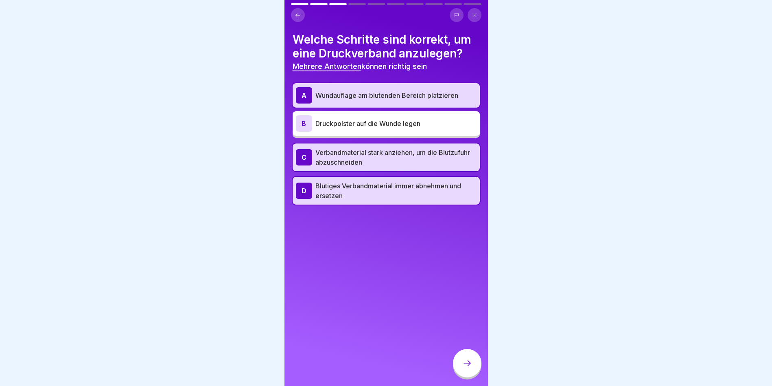
click at [461, 366] on div at bounding box center [467, 363] width 29 height 29
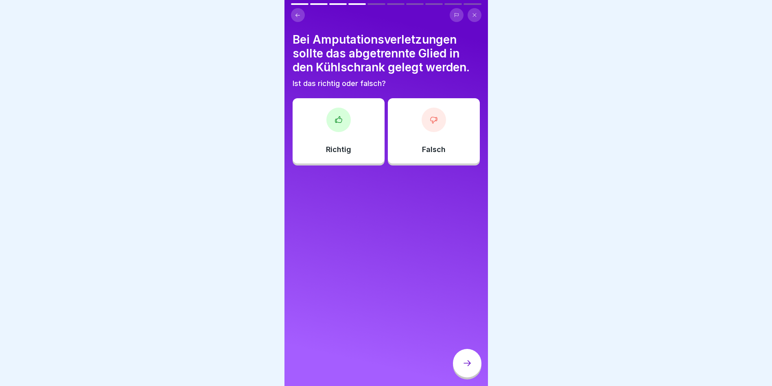
click at [417, 129] on div "Falsch" at bounding box center [434, 130] width 92 height 65
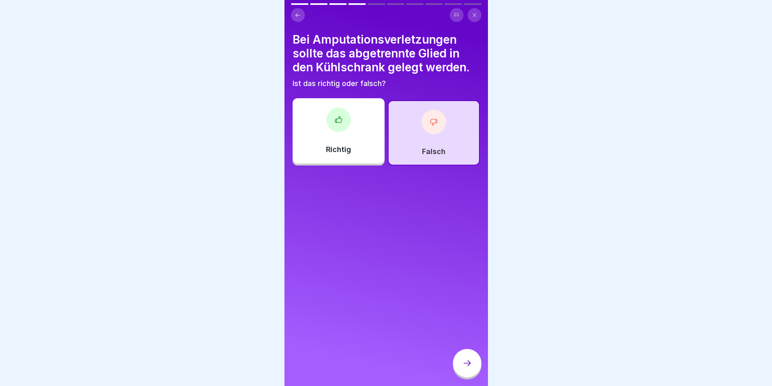
click at [468, 368] on icon at bounding box center [468, 363] width 10 height 10
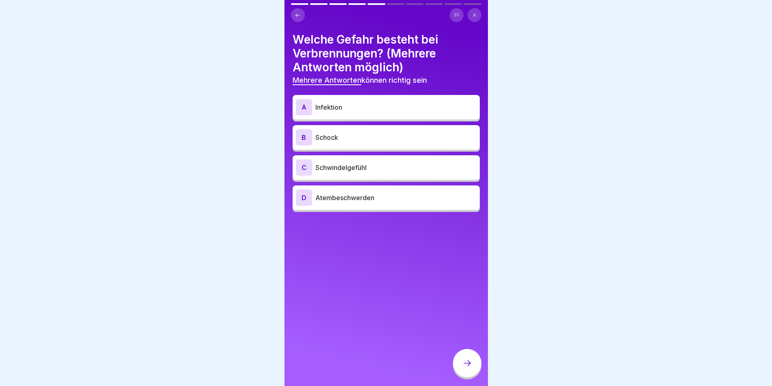
click at [391, 140] on p "Schock" at bounding box center [396, 137] width 161 height 10
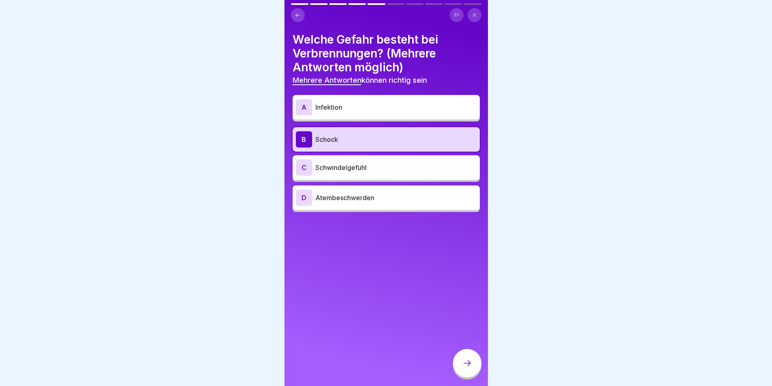
click at [417, 206] on div "D Atembeschwerden" at bounding box center [386, 197] width 187 height 24
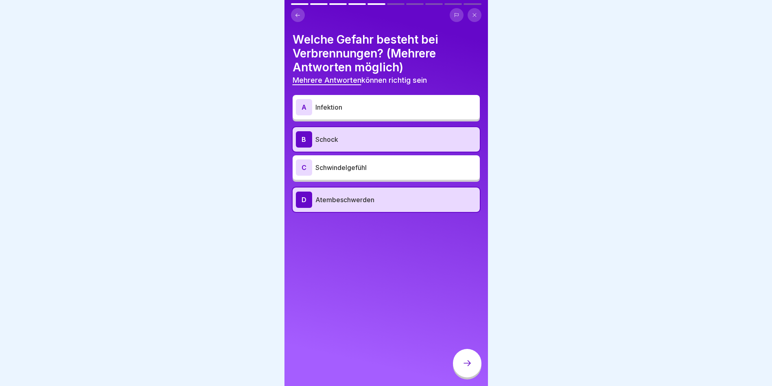
click at [471, 368] on icon at bounding box center [468, 363] width 10 height 10
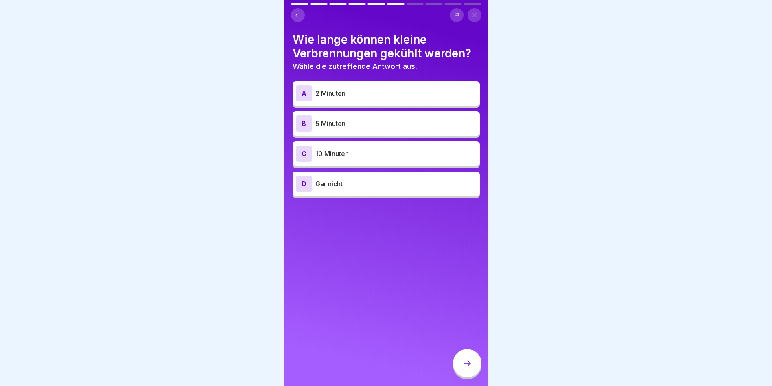
click at [424, 156] on p "10 Minuten" at bounding box center [396, 154] width 161 height 10
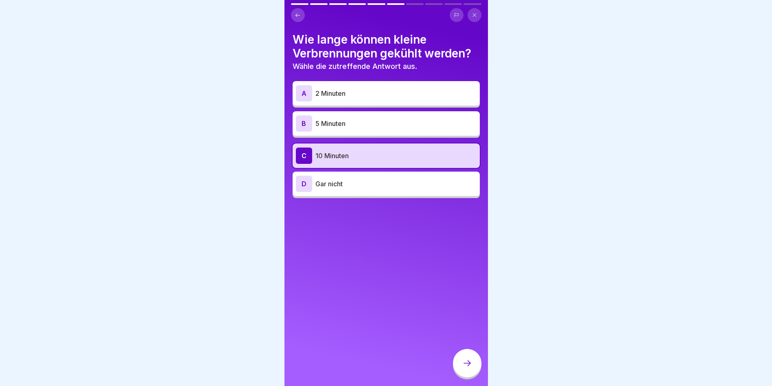
click at [469, 377] on div at bounding box center [467, 363] width 29 height 29
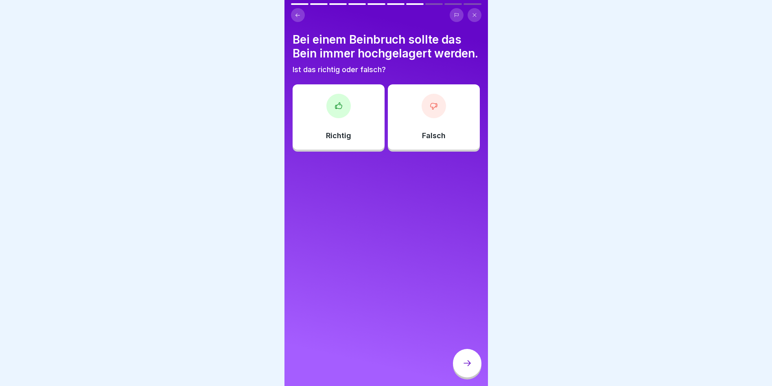
click at [436, 118] on div at bounding box center [434, 106] width 24 height 24
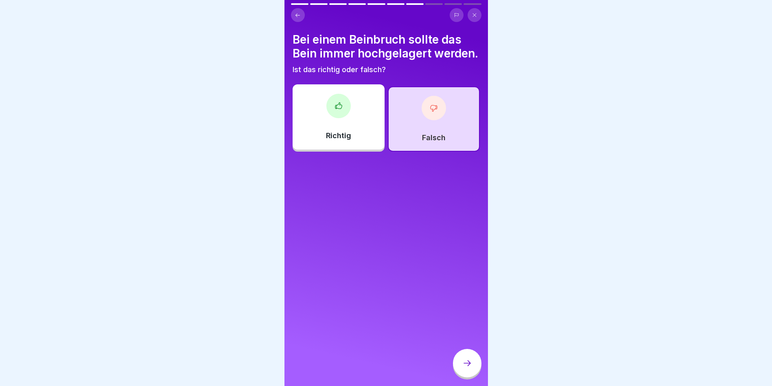
click at [461, 376] on div at bounding box center [467, 363] width 29 height 29
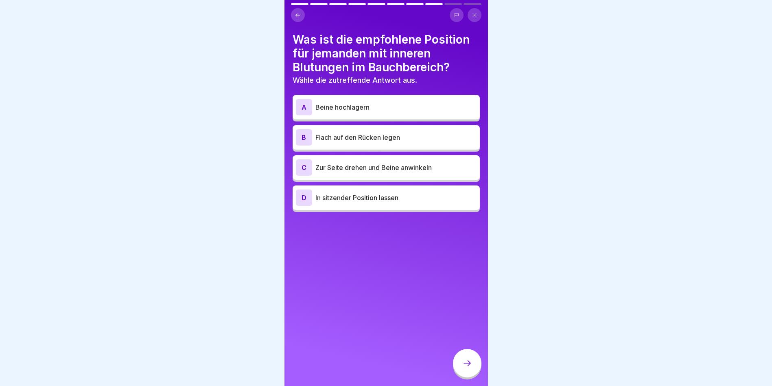
click at [416, 134] on p "Flach auf den Rücken legen" at bounding box center [396, 137] width 161 height 10
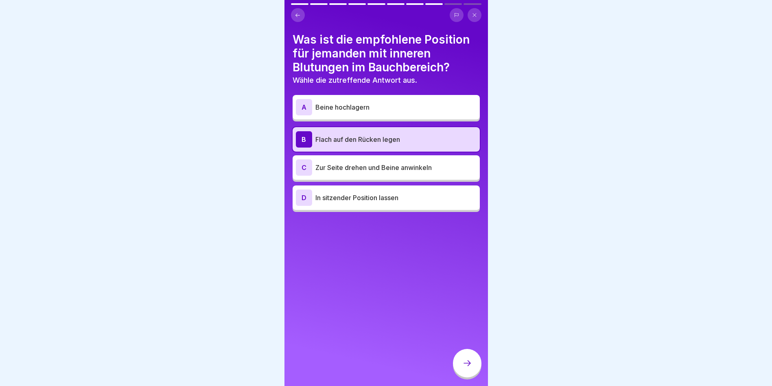
click at [469, 374] on div at bounding box center [467, 363] width 29 height 29
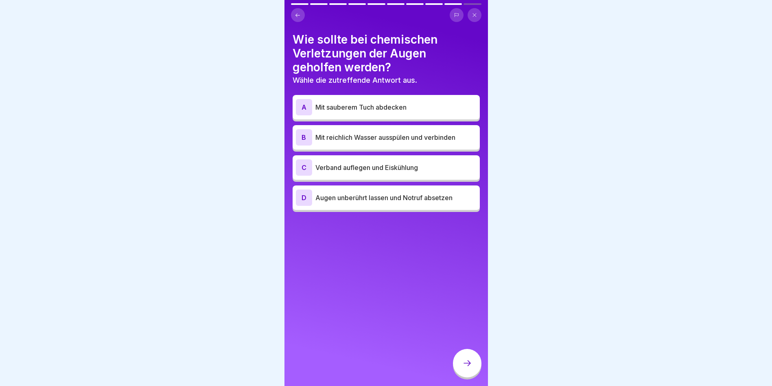
click at [419, 140] on p "Mit reichlich Wasser ausspülen und verbinden" at bounding box center [396, 137] width 161 height 10
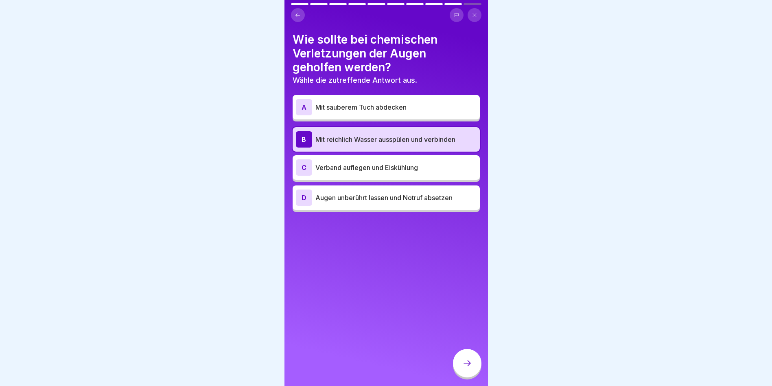
click at [467, 368] on icon at bounding box center [468, 363] width 10 height 10
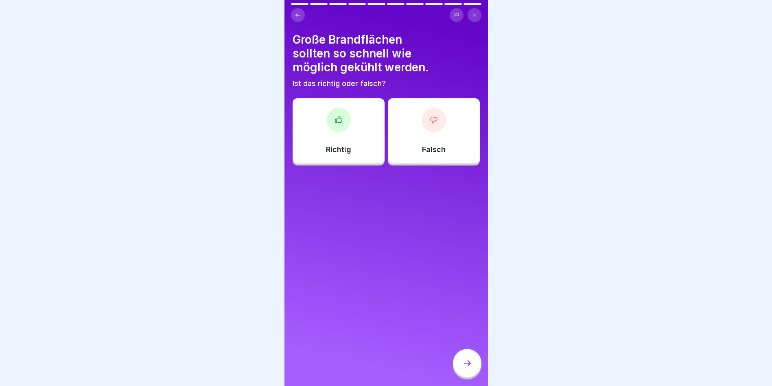
click at [448, 112] on div "Falsch" at bounding box center [434, 130] width 92 height 65
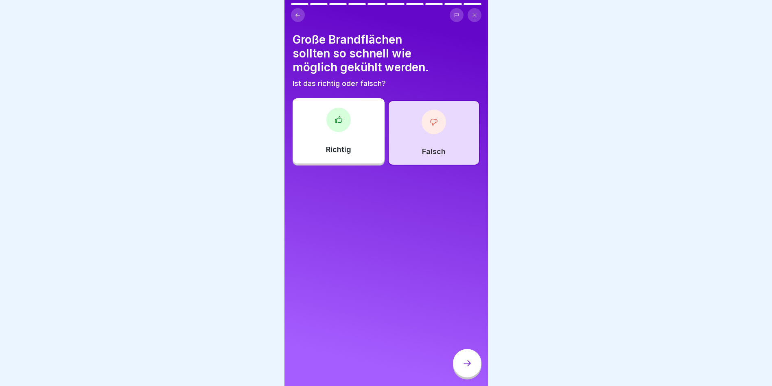
click at [466, 368] on icon at bounding box center [468, 363] width 10 height 10
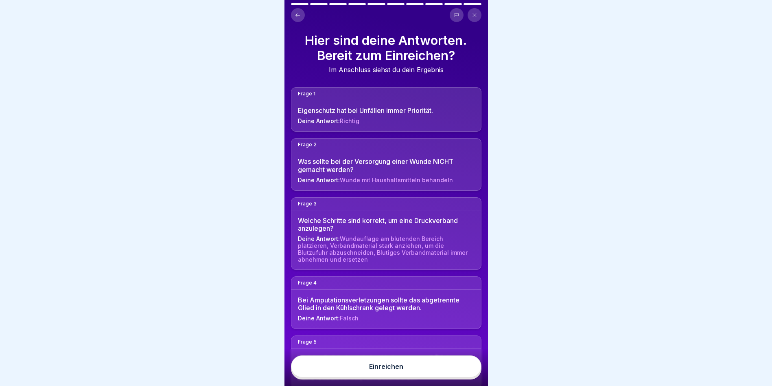
click at [468, 373] on button "Einreichen" at bounding box center [386, 366] width 191 height 22
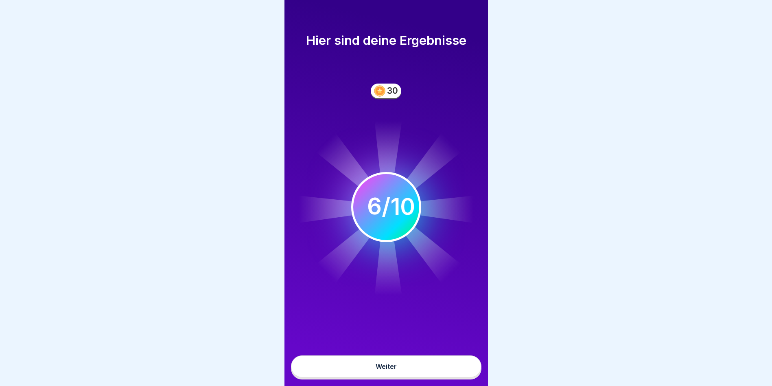
click at [469, 373] on button "Weiter" at bounding box center [386, 366] width 191 height 22
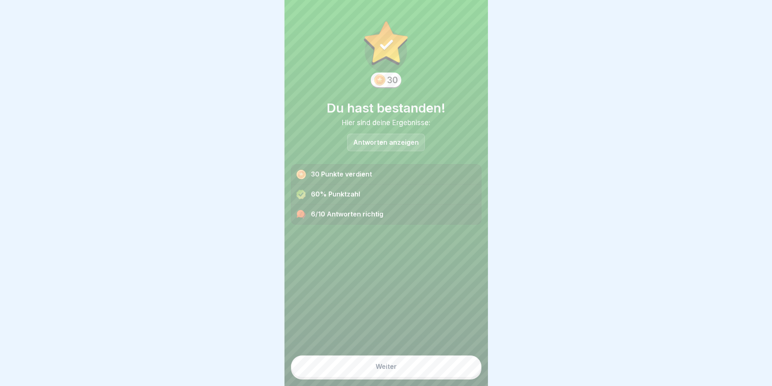
click at [447, 376] on button "Weiter" at bounding box center [386, 366] width 191 height 22
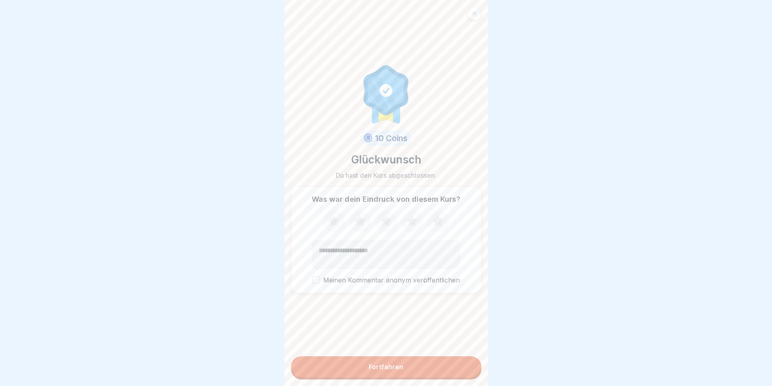
click at [373, 370] on div "Fortfahren" at bounding box center [386, 366] width 35 height 7
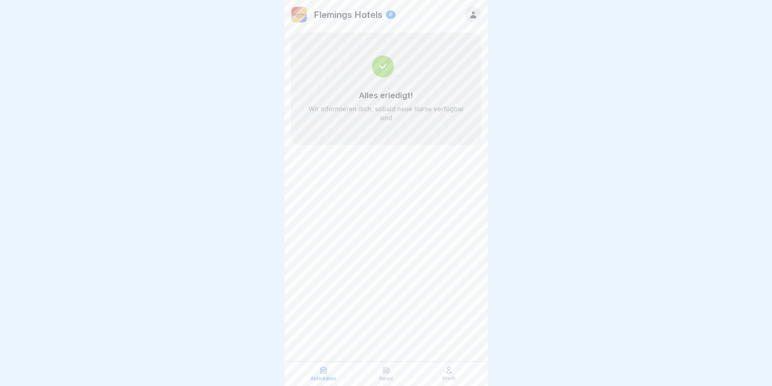
click at [452, 376] on p "Profil" at bounding box center [449, 378] width 13 height 6
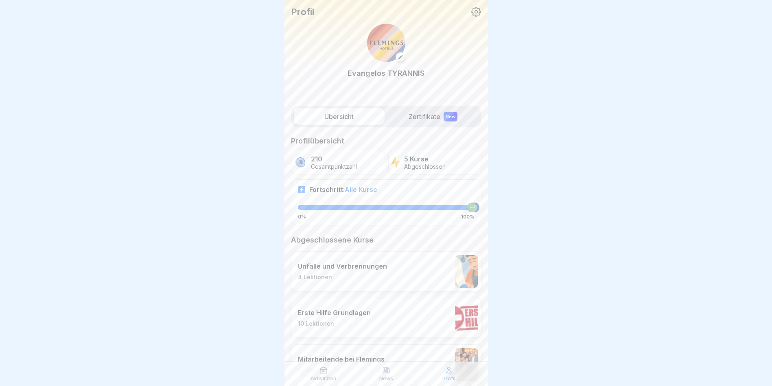
click at [412, 113] on label "Zertifikate New" at bounding box center [433, 116] width 91 height 16
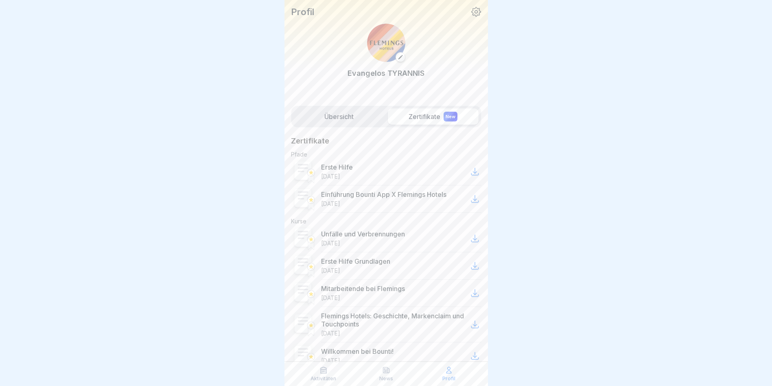
click at [472, 169] on icon at bounding box center [475, 171] width 7 height 7
